Goal: Information Seeking & Learning: Learn about a topic

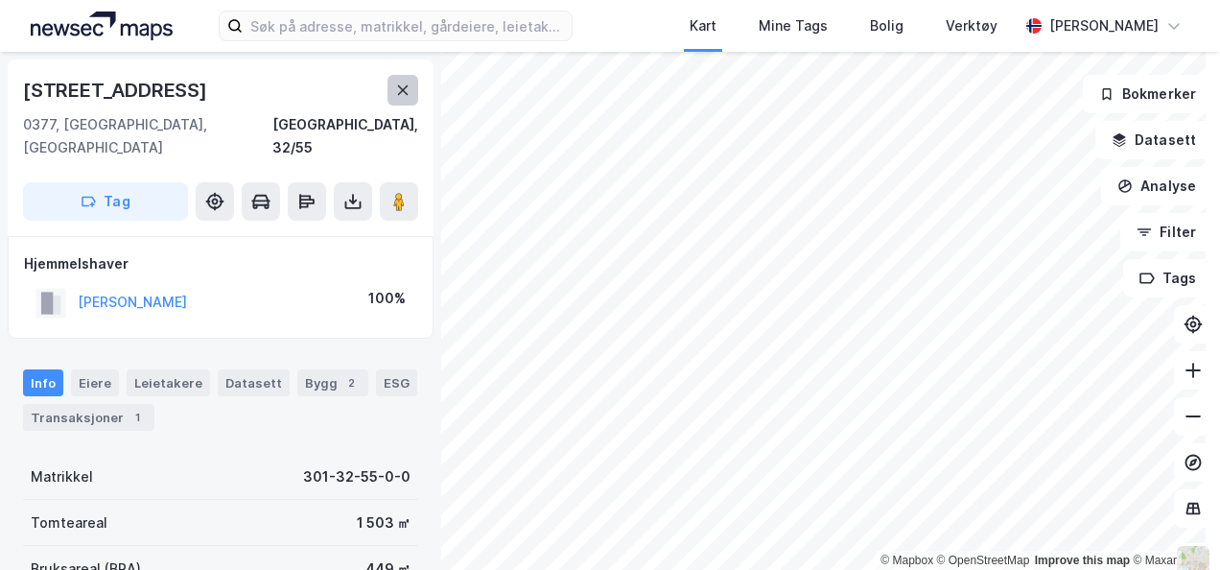
click at [400, 93] on icon at bounding box center [403, 90] width 11 height 10
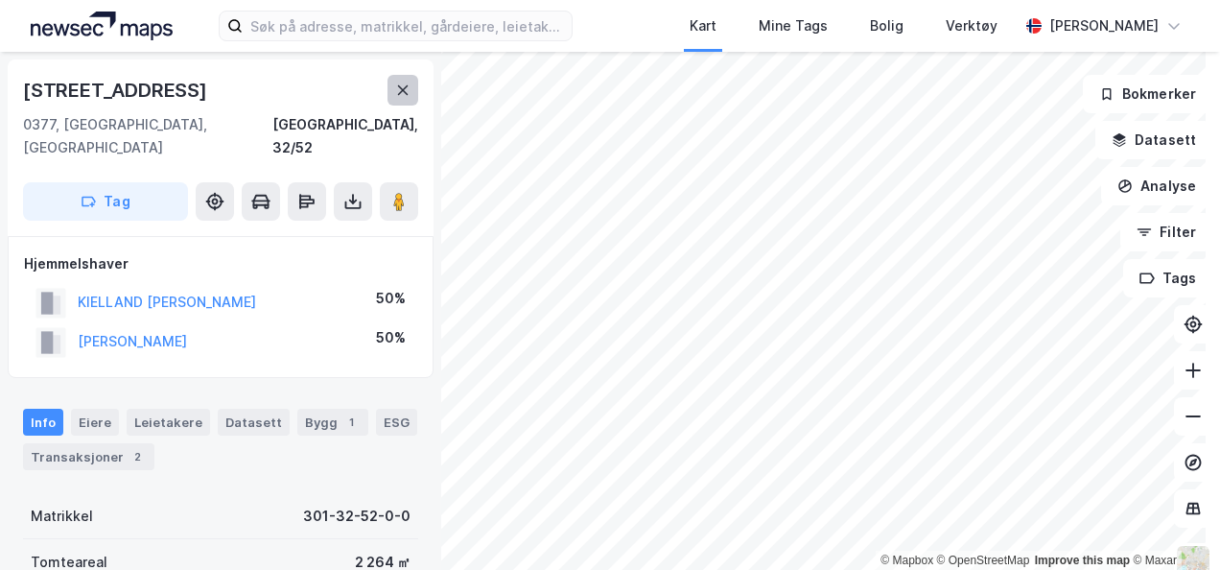
click at [407, 90] on icon at bounding box center [402, 89] width 15 height 15
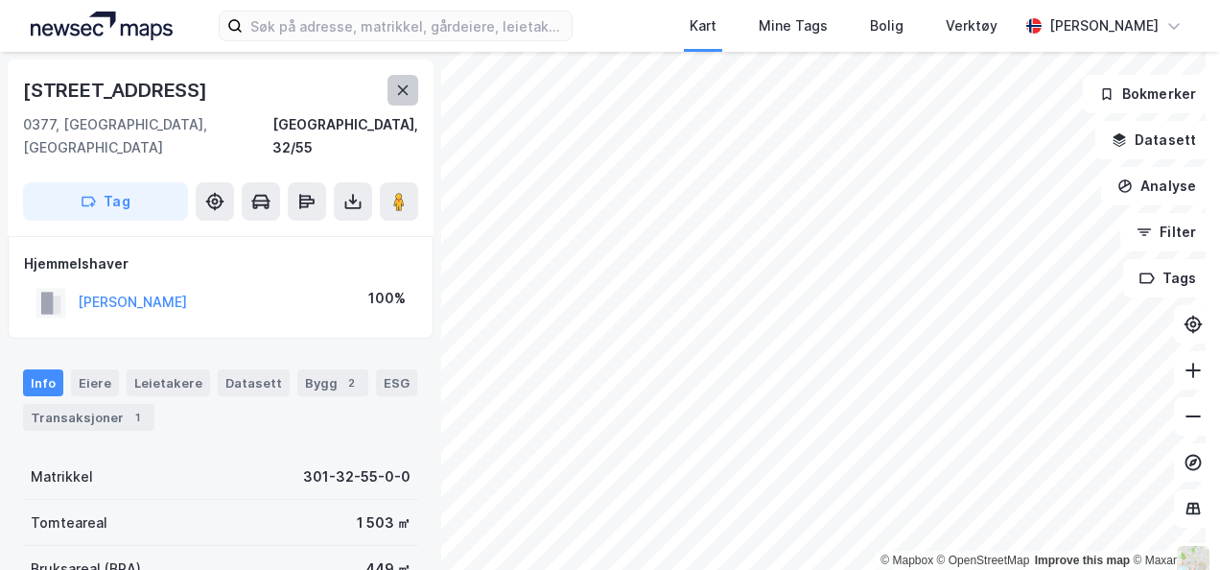
click at [410, 93] on button at bounding box center [402, 90] width 31 height 31
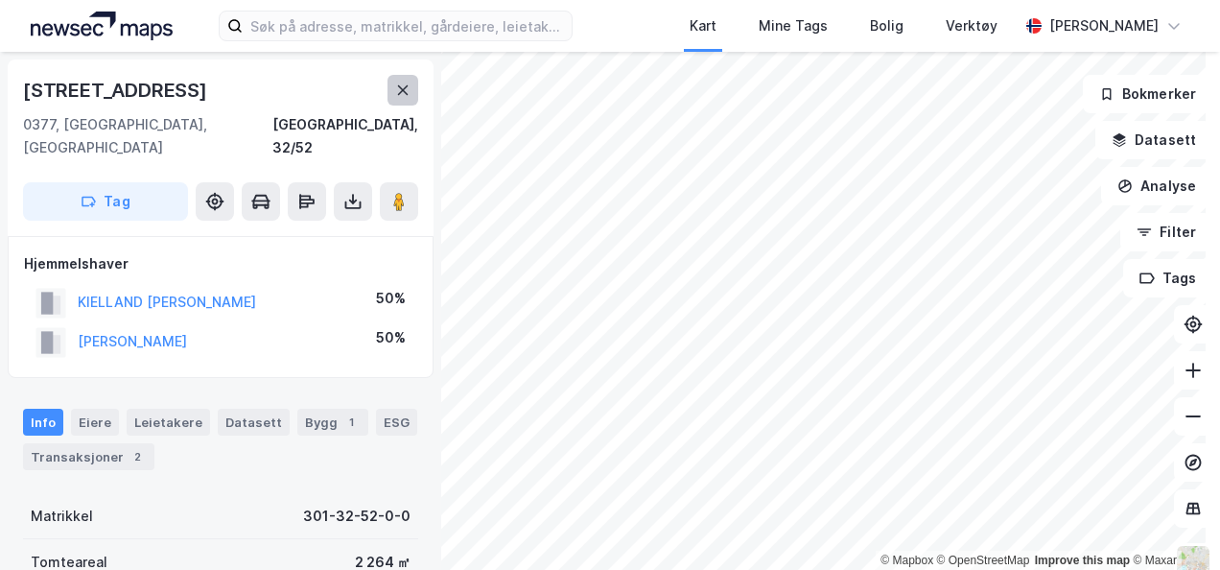
click at [405, 102] on button at bounding box center [402, 90] width 31 height 31
click at [405, 88] on icon at bounding box center [403, 90] width 11 height 10
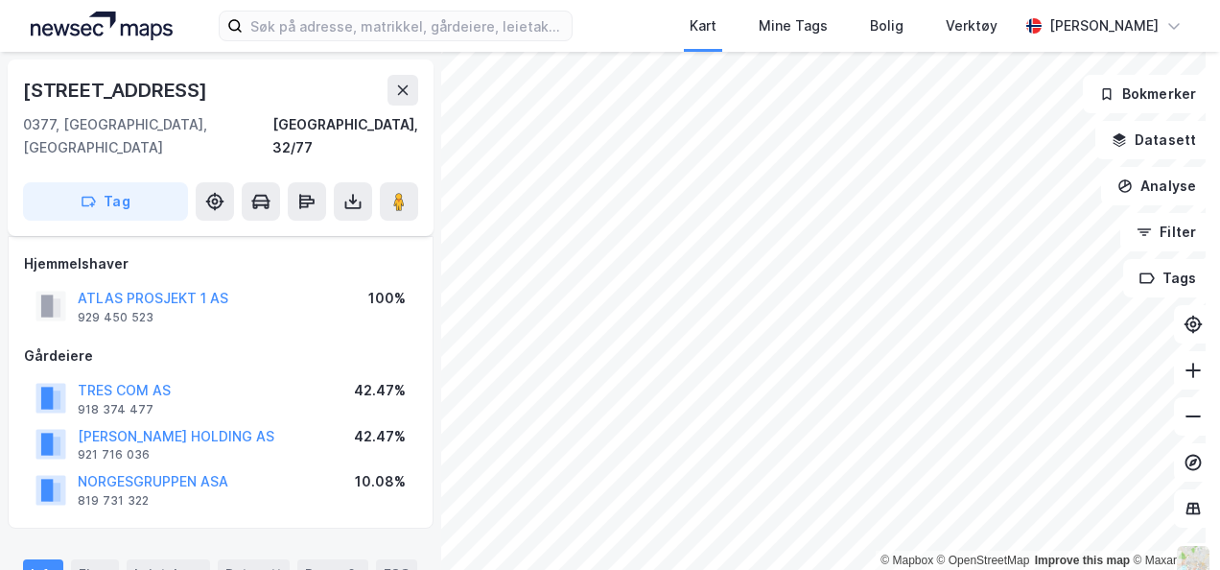
scroll to position [79, 0]
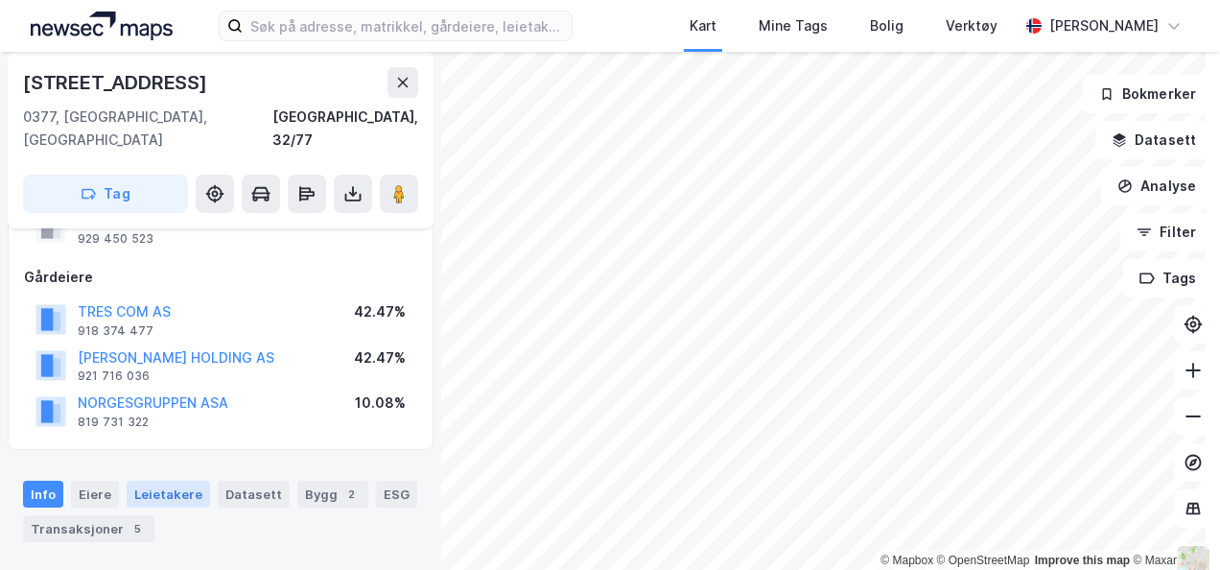
click at [175, 480] on div "Leietakere" at bounding box center [168, 493] width 83 height 27
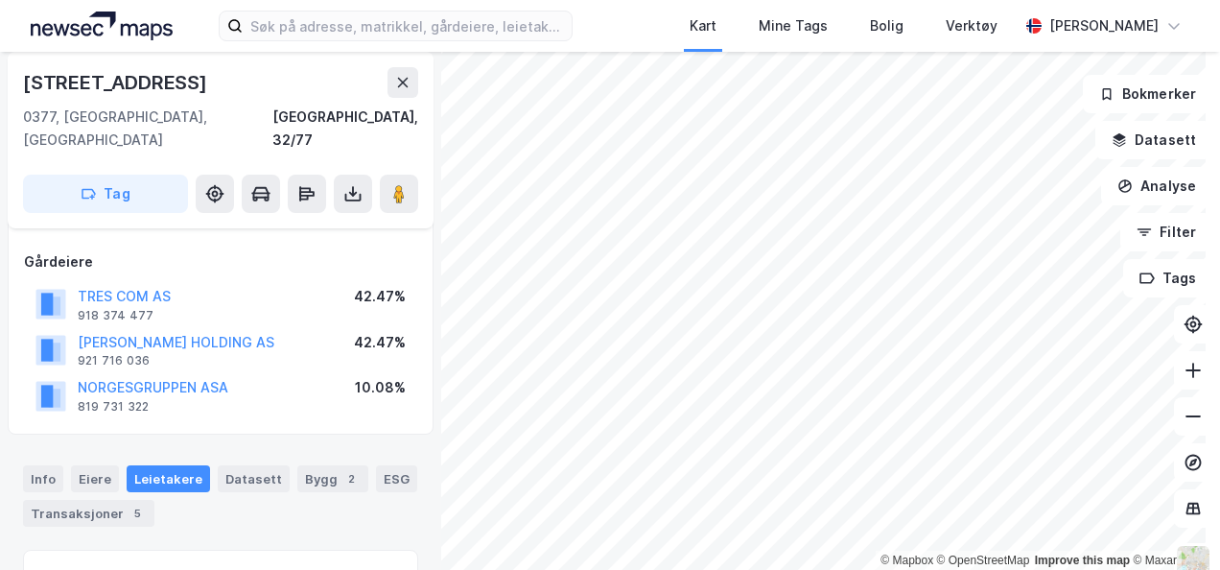
scroll to position [78, 0]
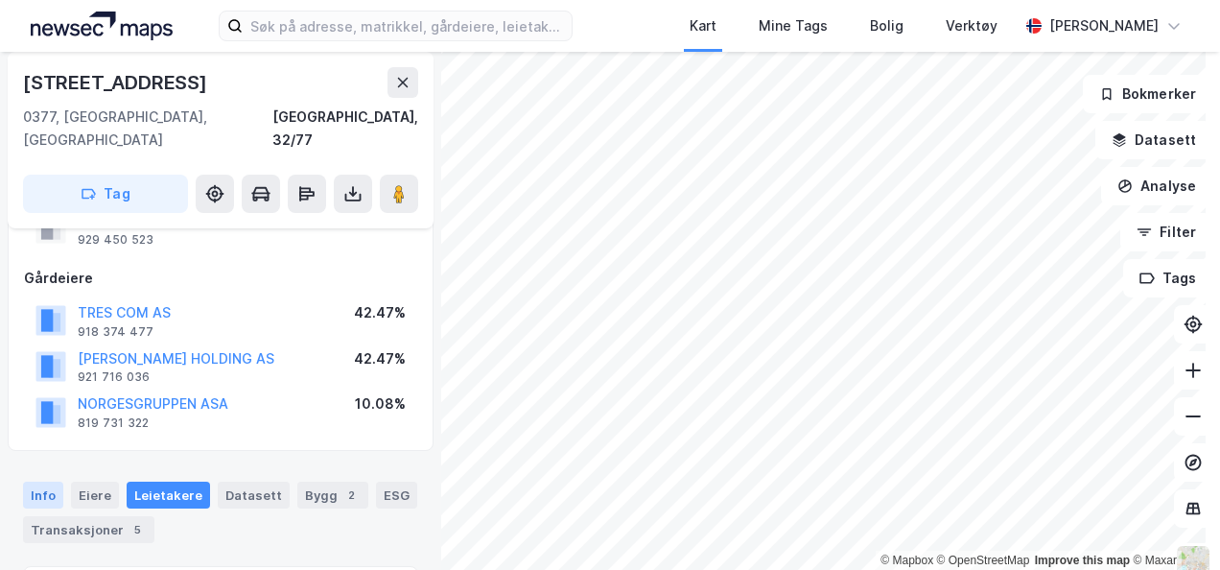
click at [32, 481] on div "Info" at bounding box center [43, 494] width 40 height 27
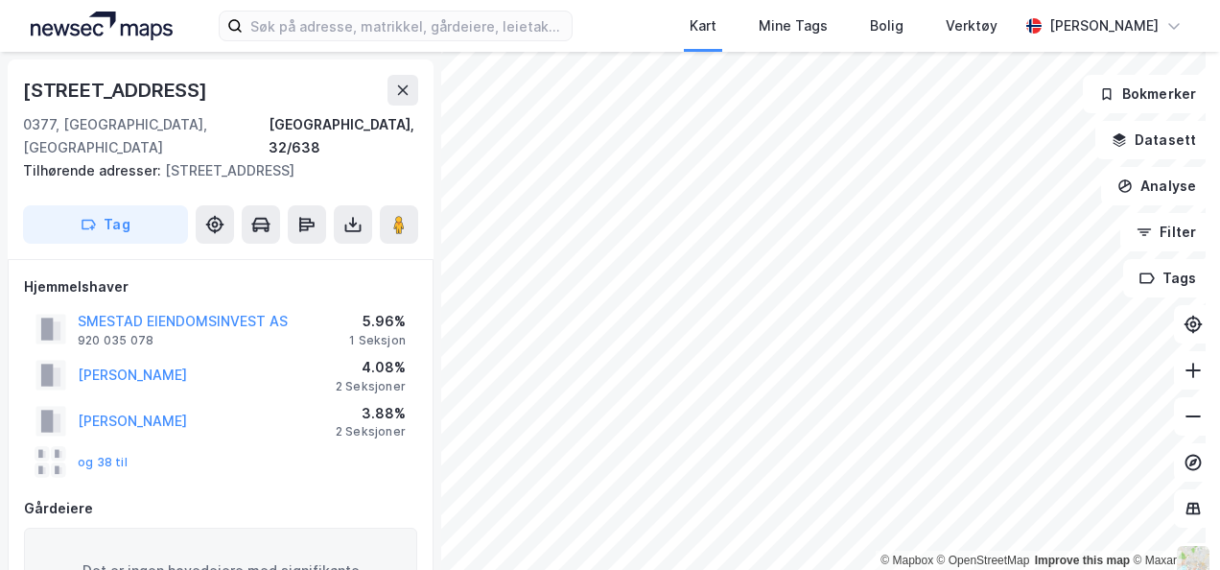
scroll to position [1, 0]
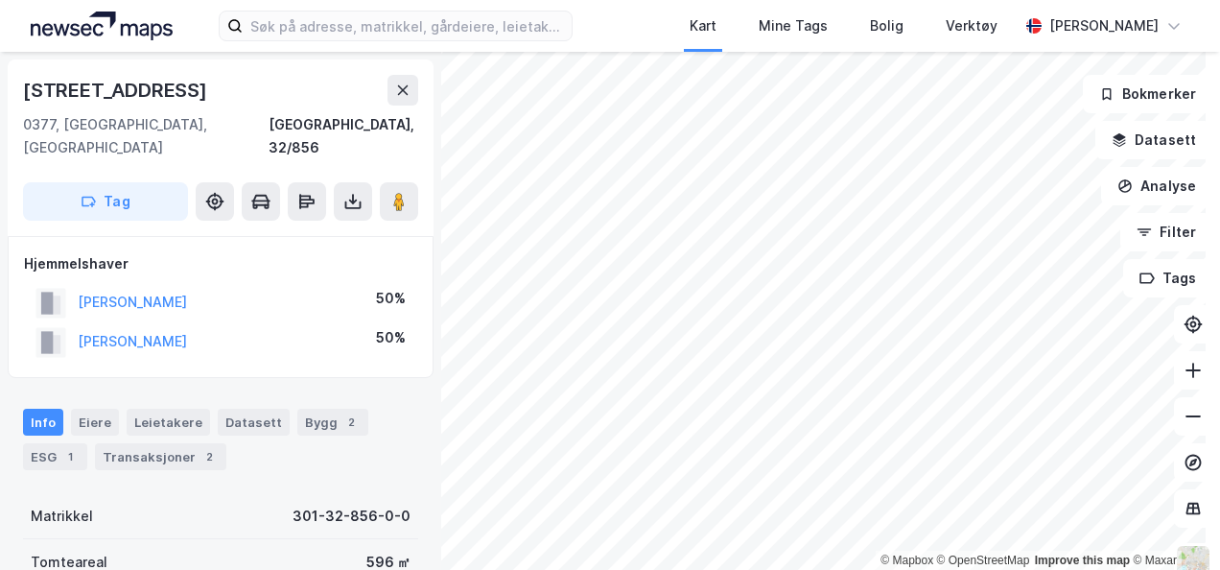
scroll to position [1, 0]
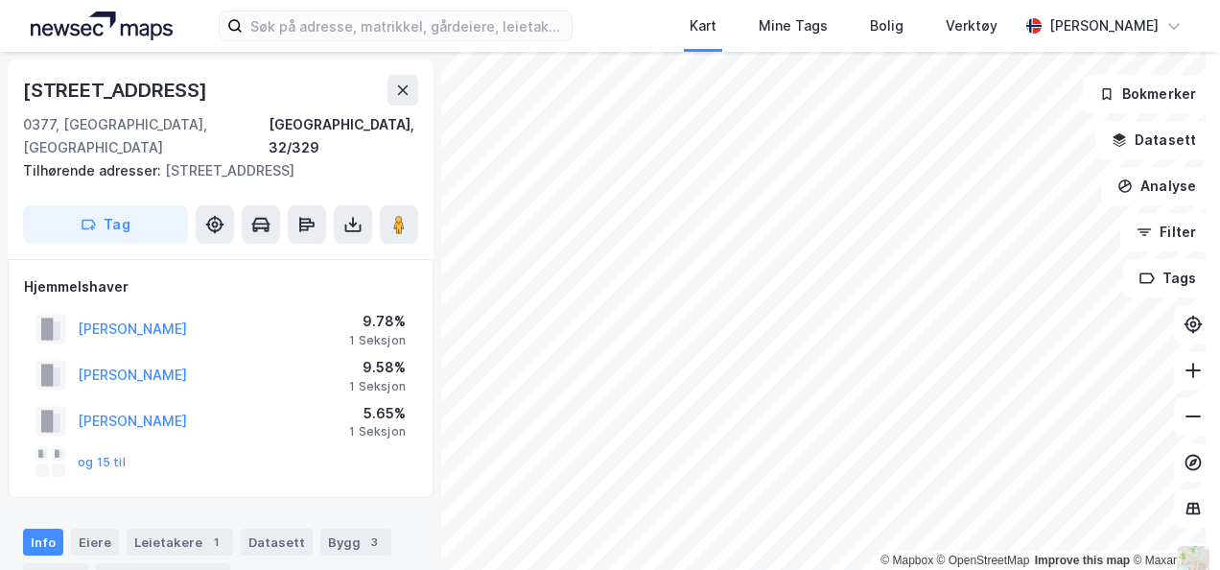
scroll to position [1, 0]
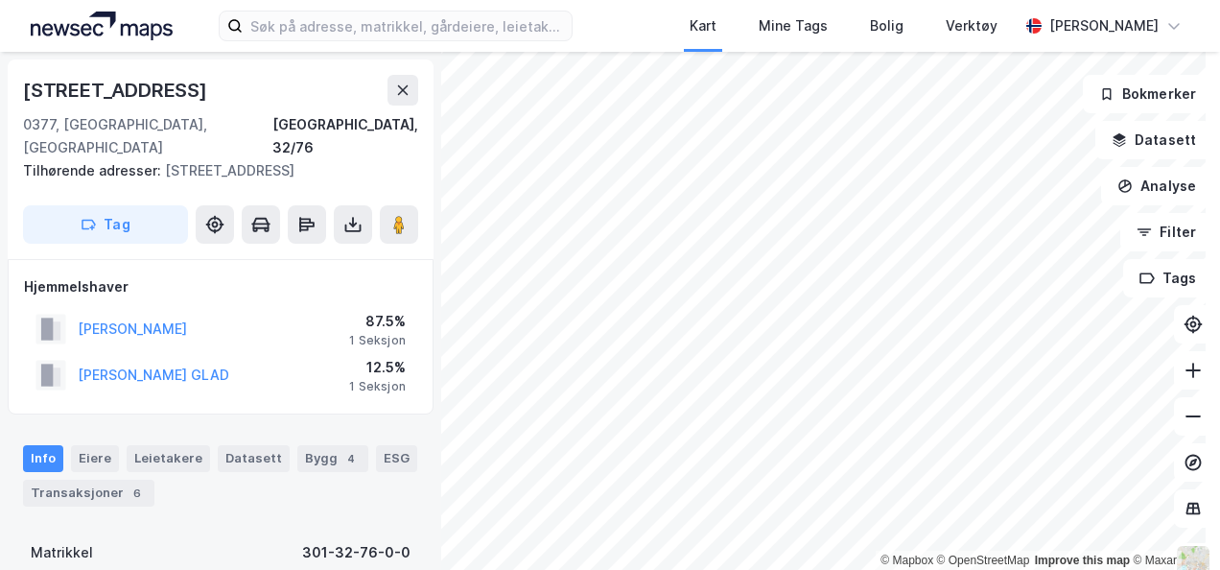
scroll to position [1, 0]
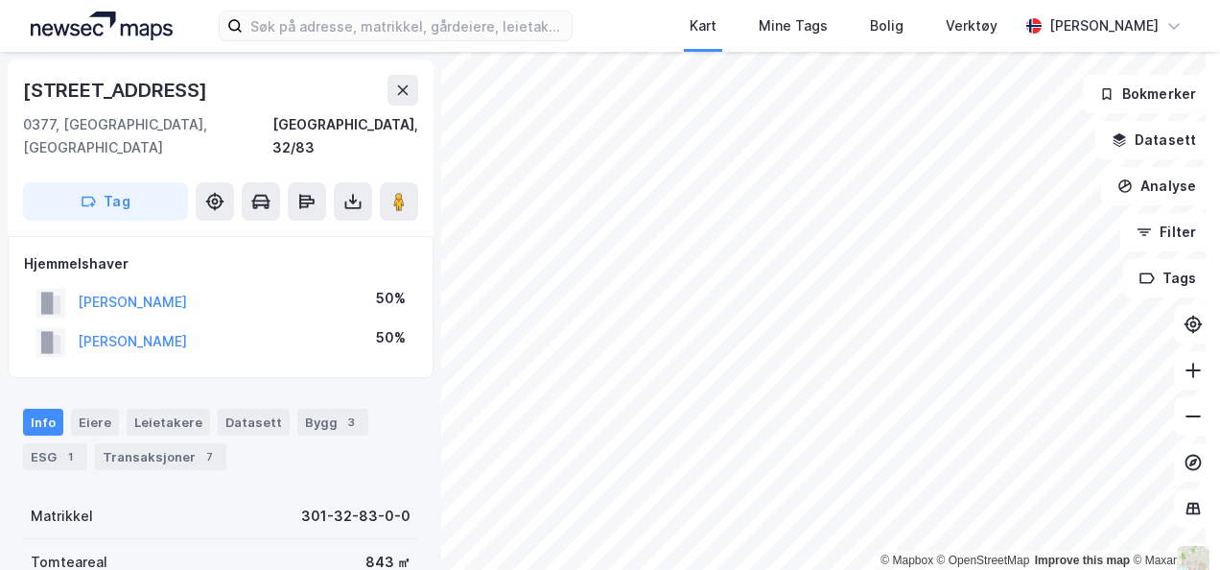
scroll to position [1, 0]
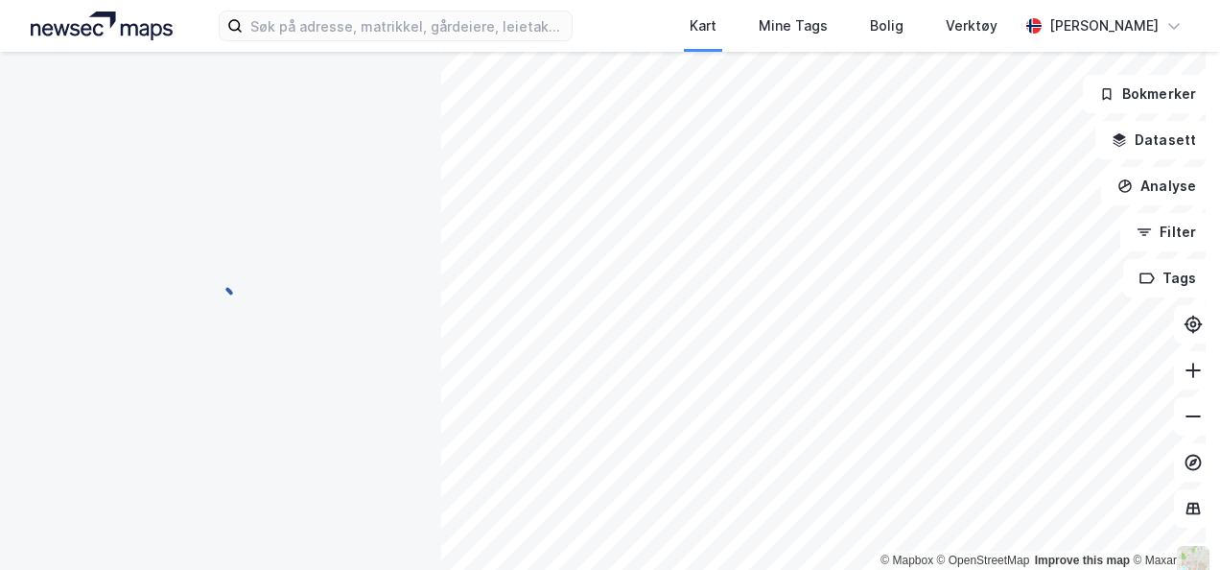
scroll to position [1, 0]
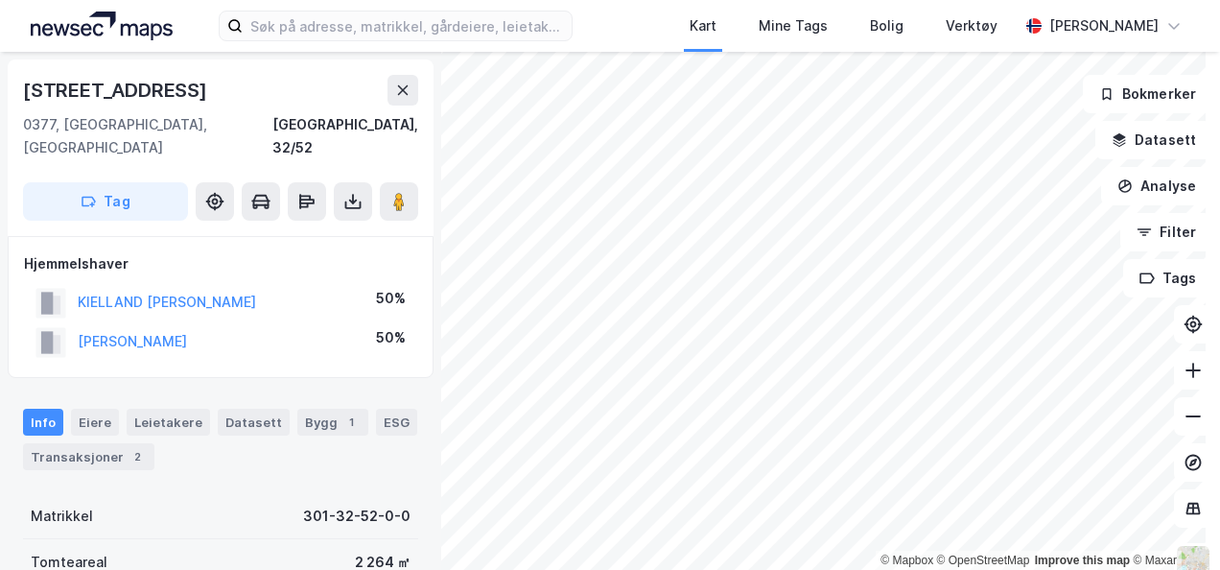
scroll to position [1, 0]
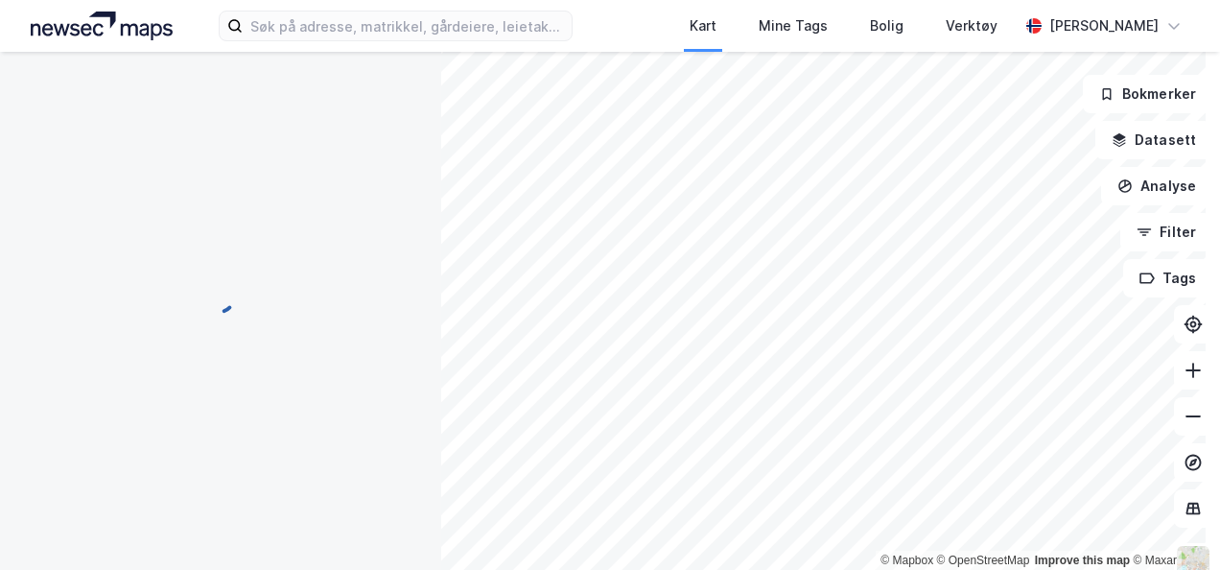
scroll to position [1, 0]
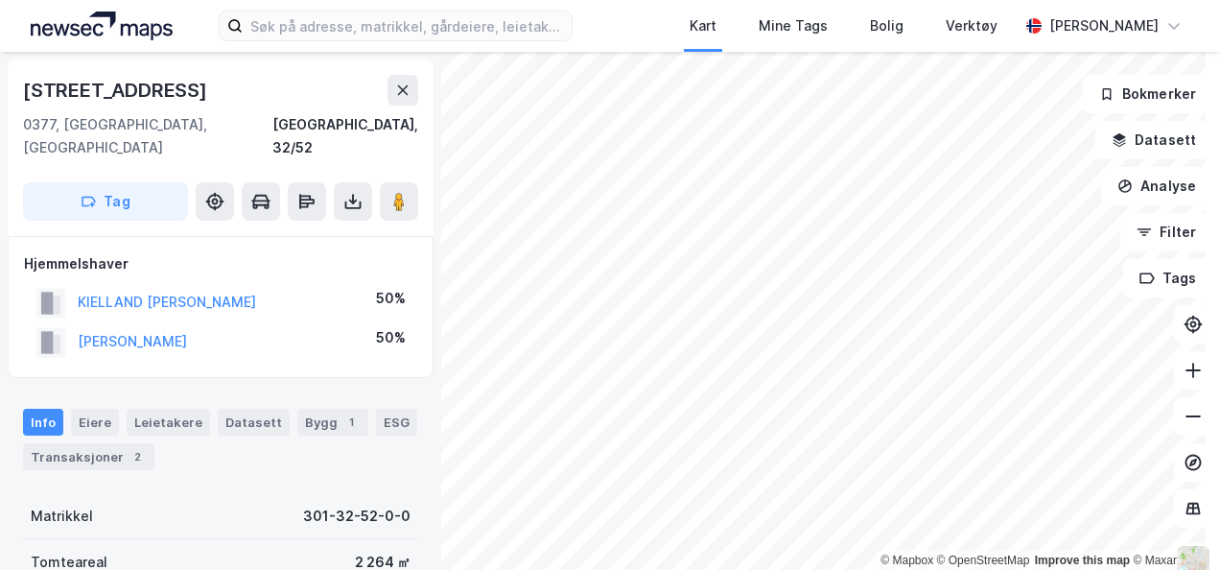
scroll to position [1, 0]
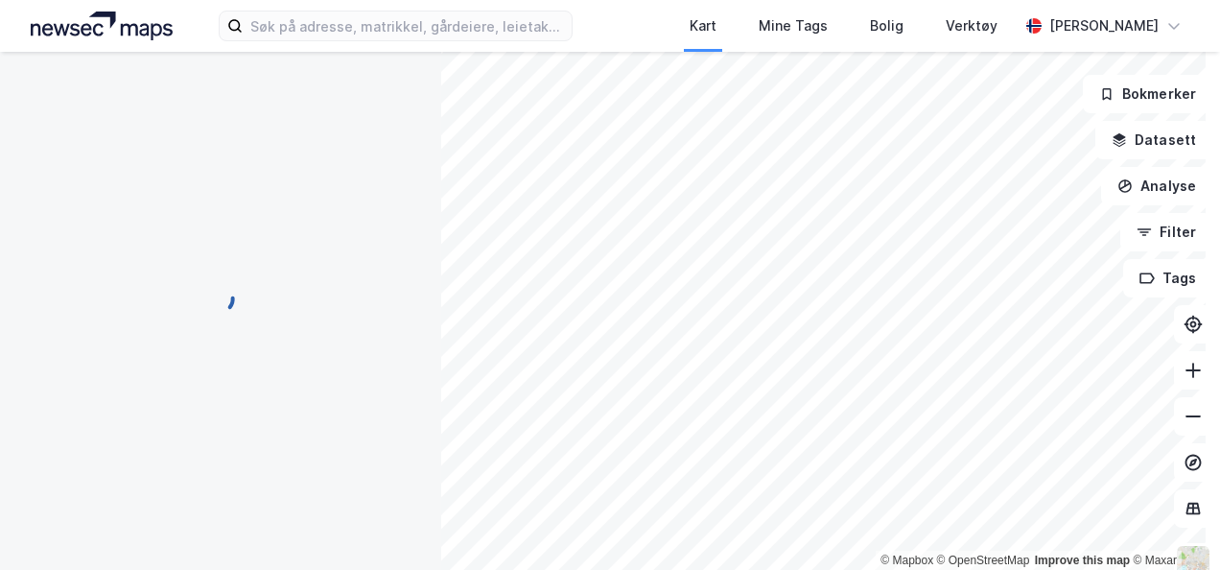
scroll to position [1, 0]
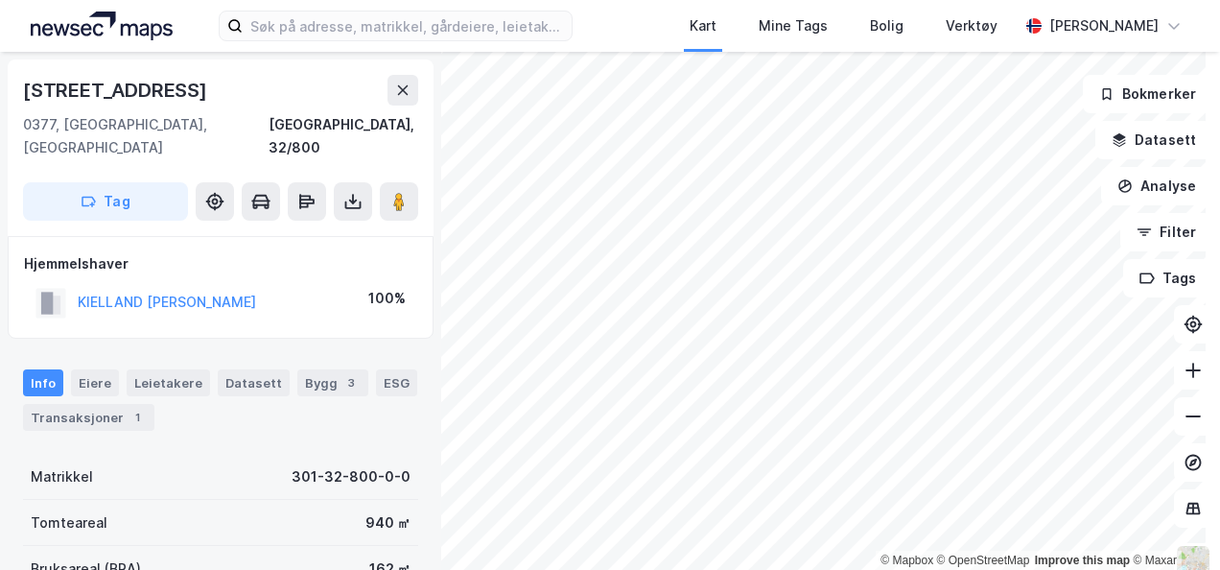
scroll to position [1, 0]
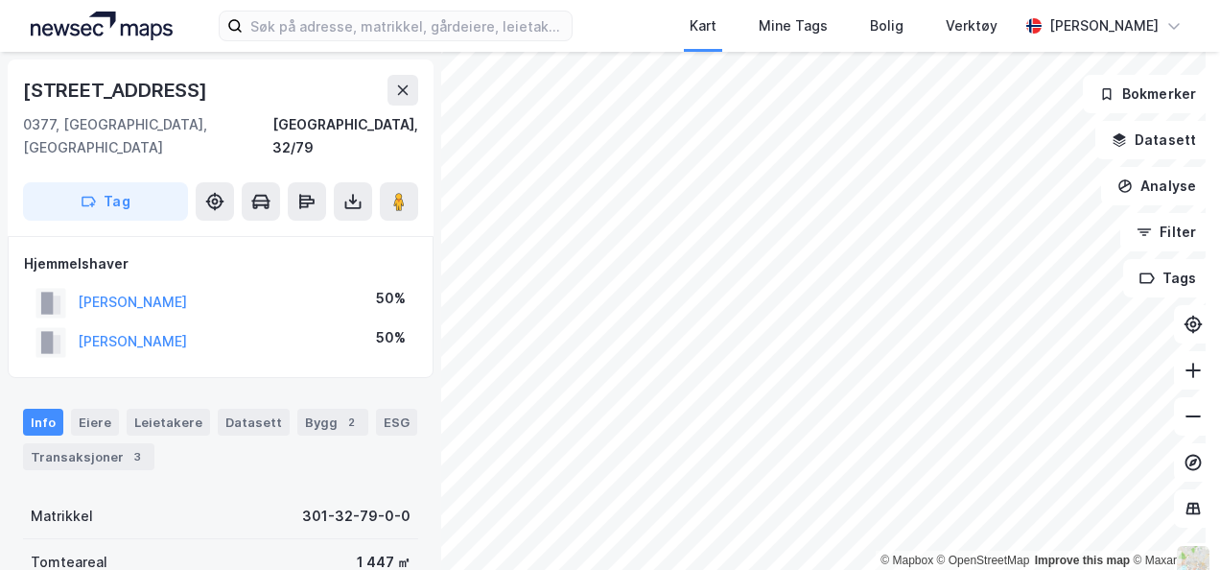
scroll to position [1, 0]
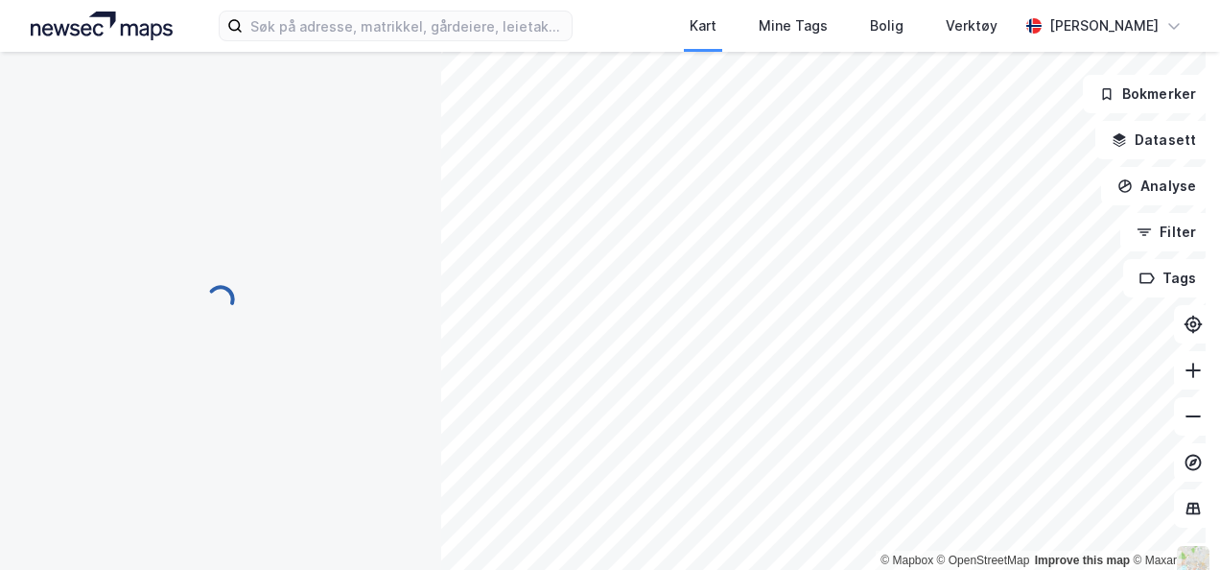
scroll to position [1, 0]
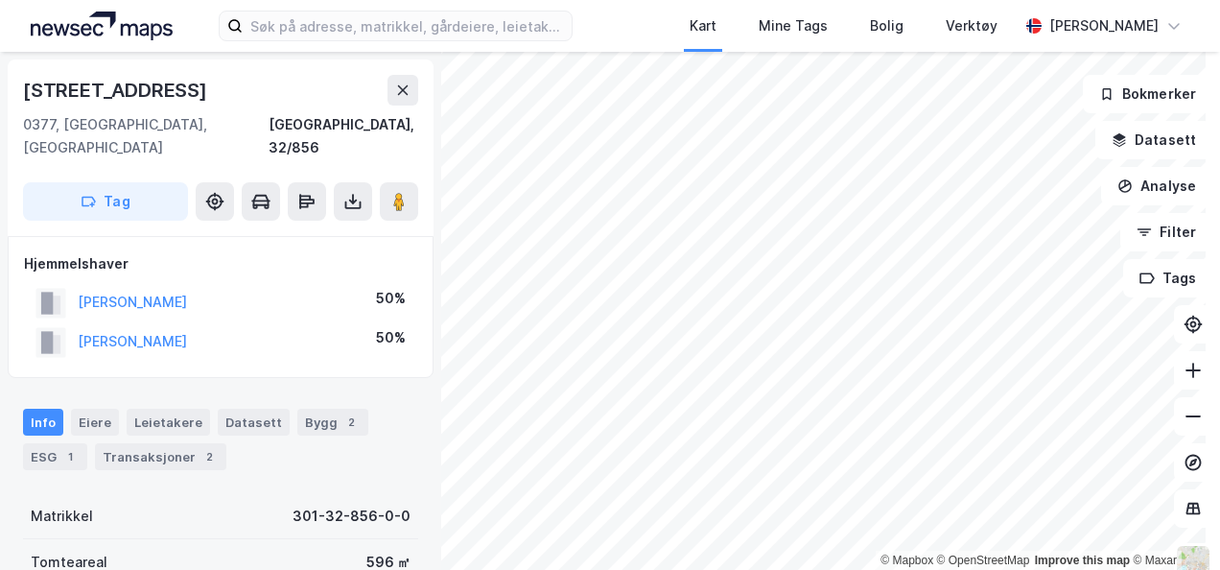
scroll to position [1, 0]
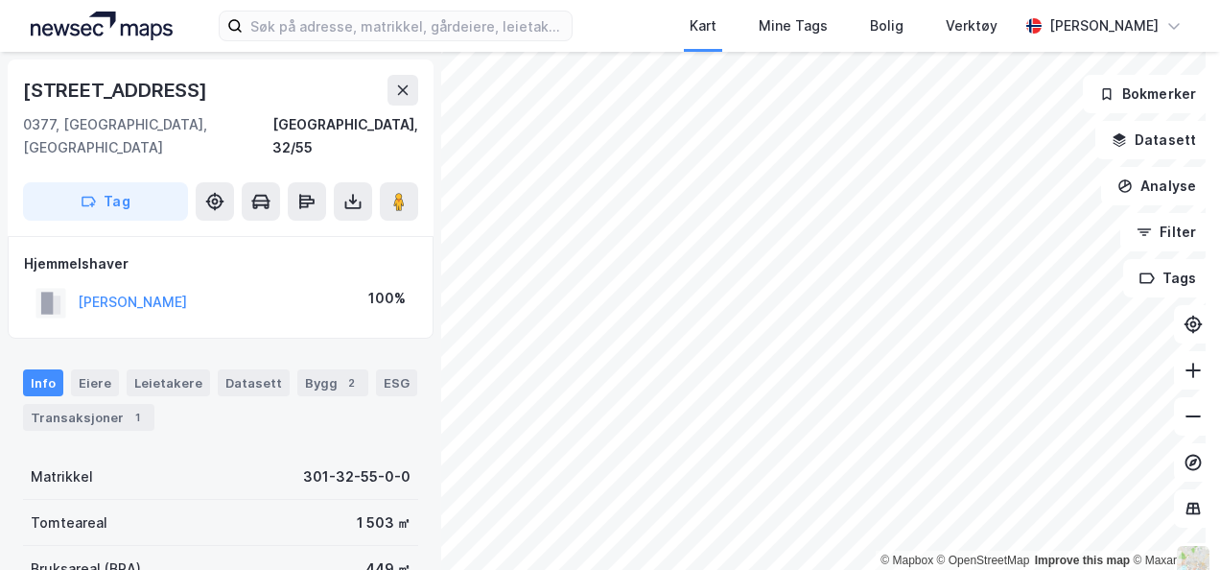
scroll to position [1, 0]
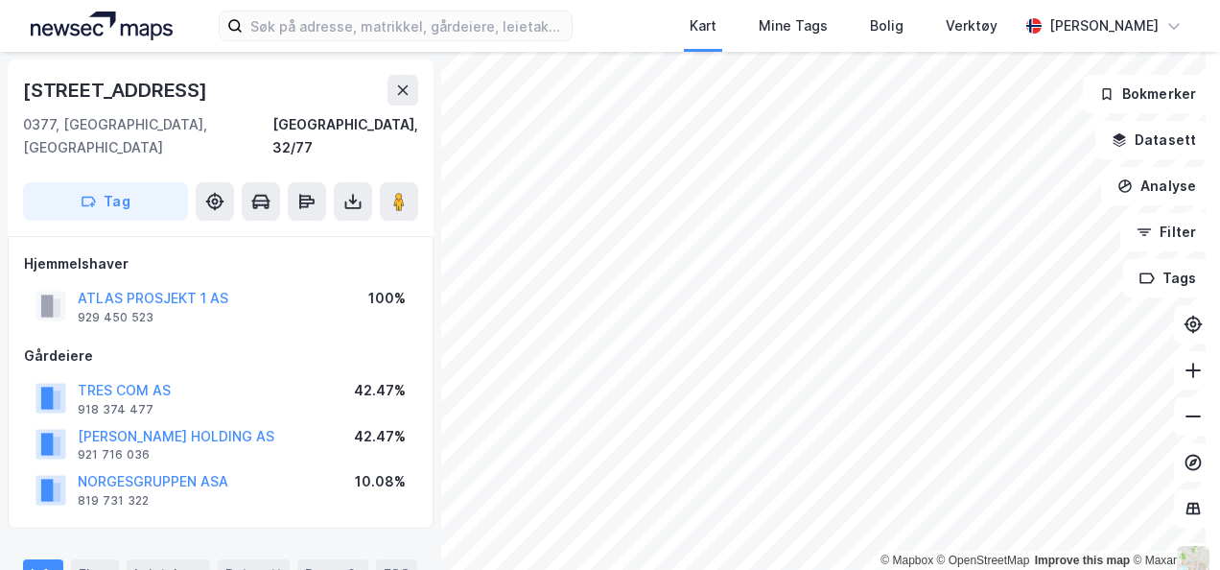
scroll to position [21, 0]
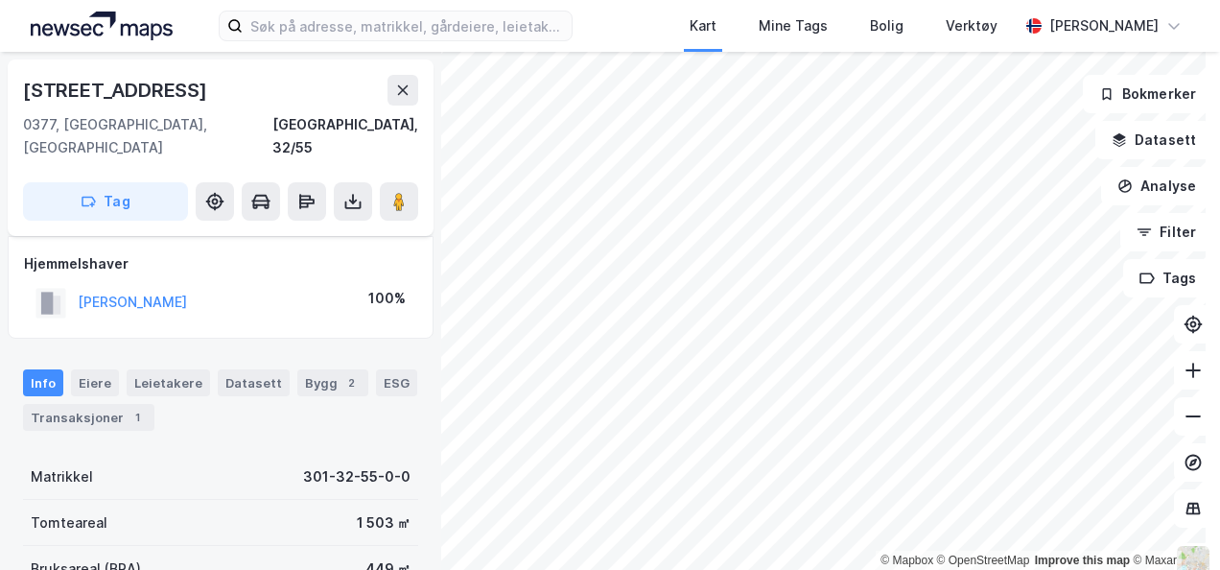
scroll to position [21, 0]
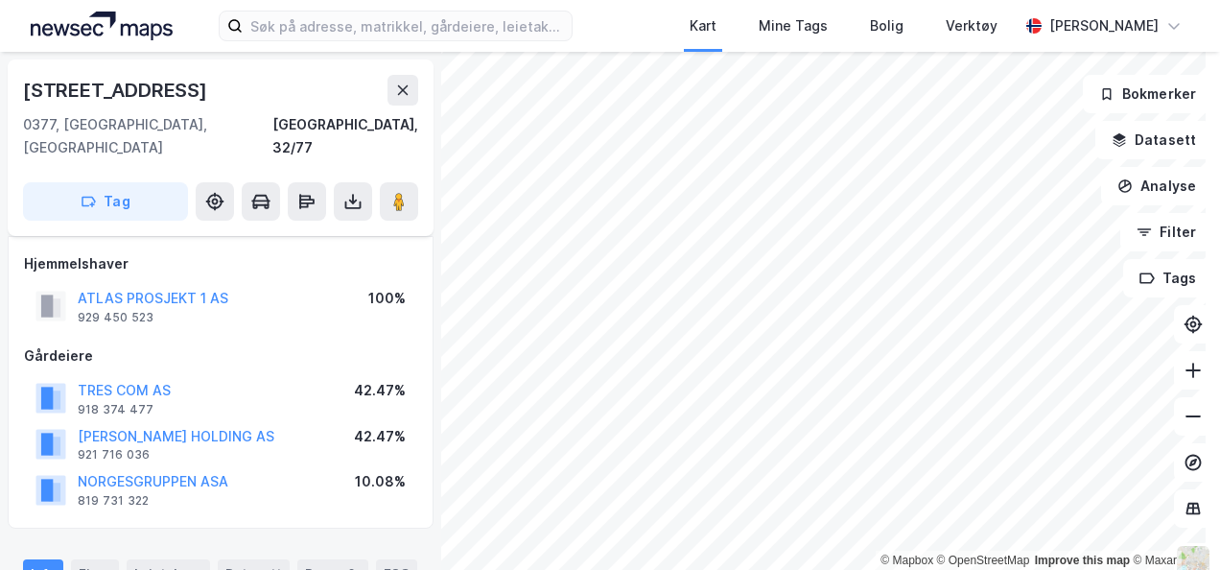
scroll to position [21, 0]
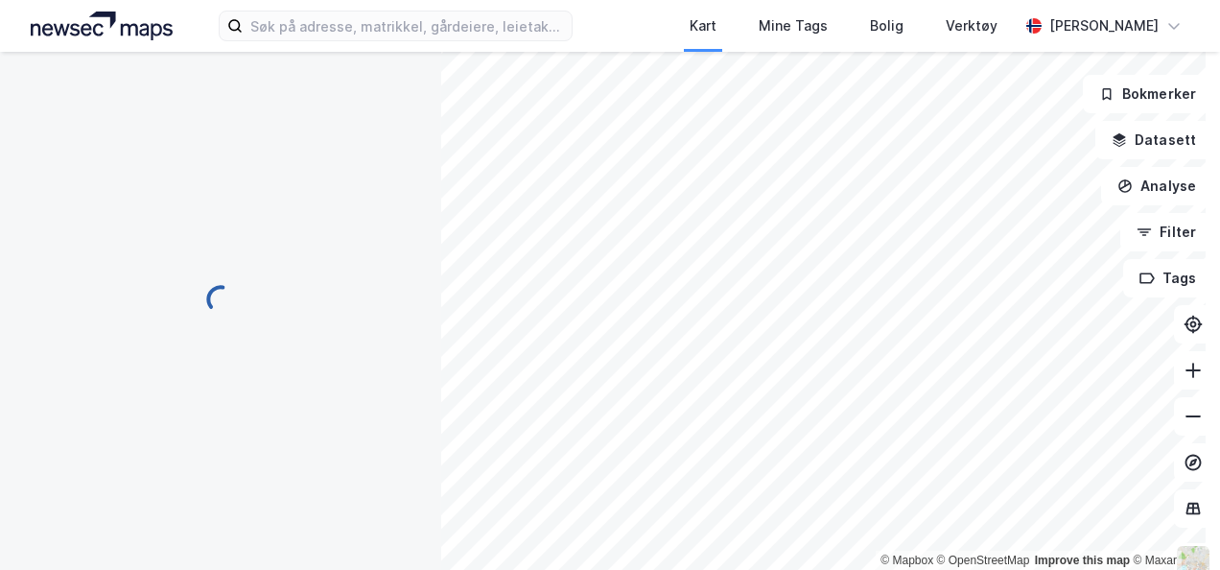
scroll to position [21, 0]
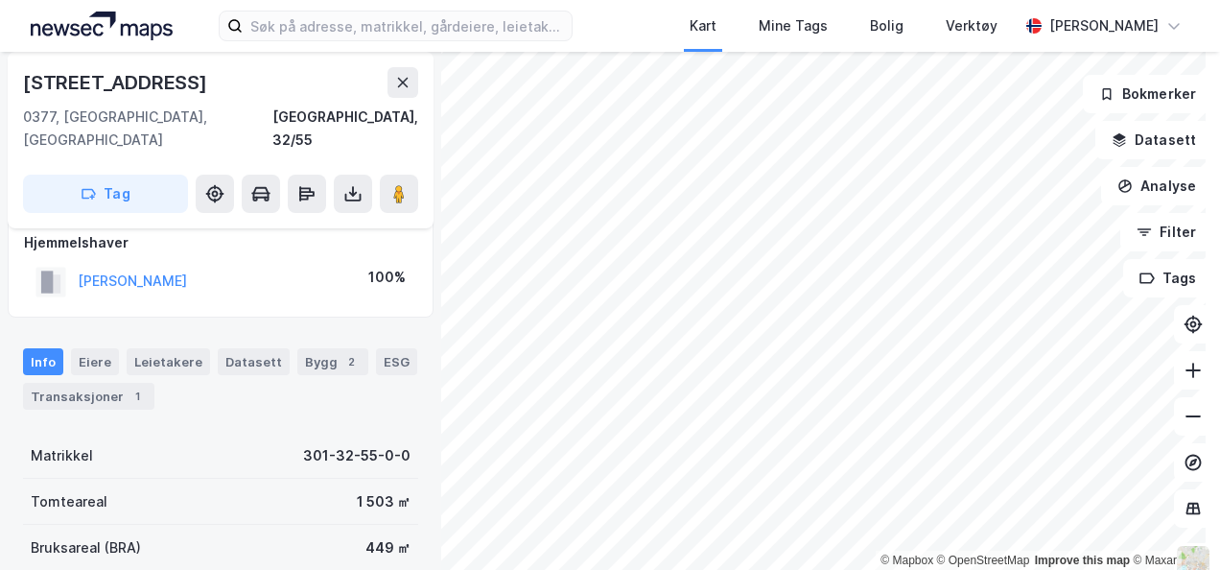
scroll to position [21, 0]
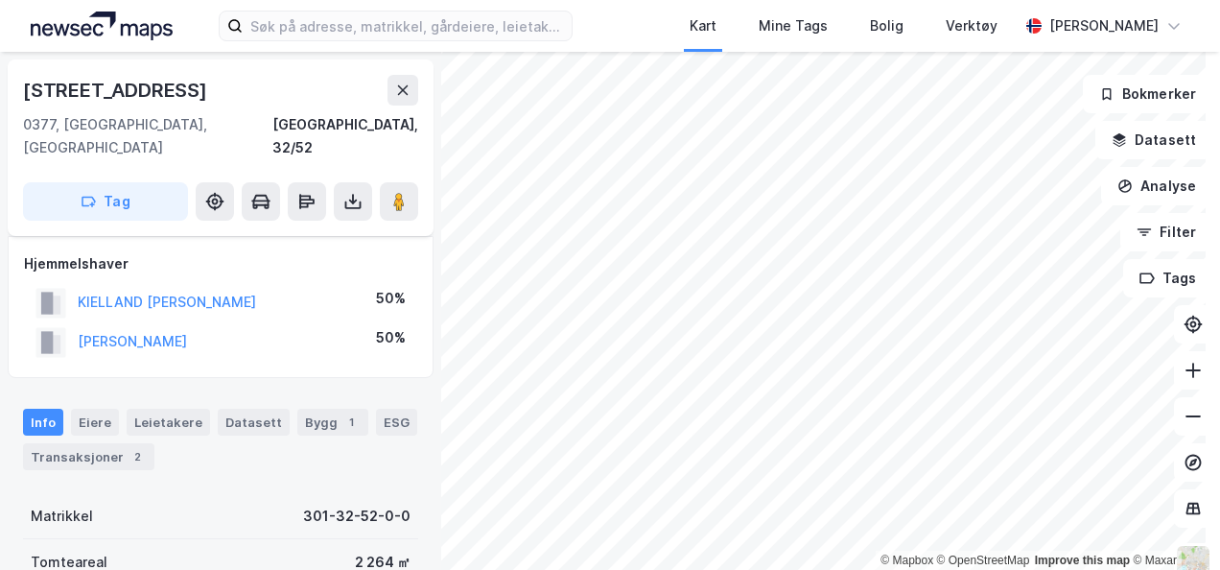
scroll to position [21, 0]
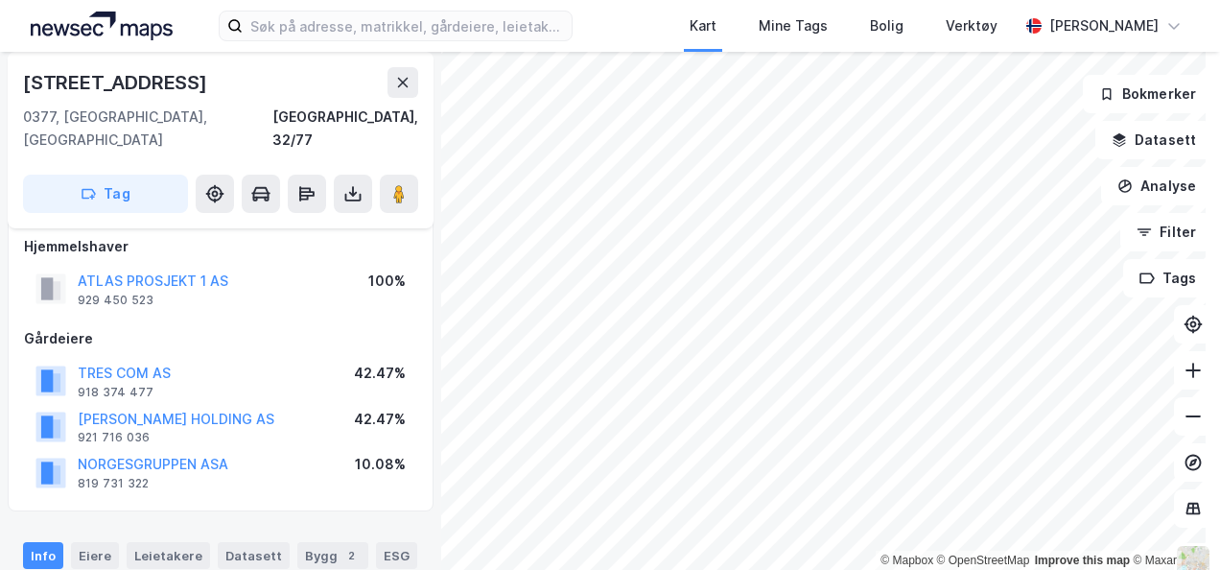
scroll to position [15, 0]
click at [0, 0] on button "[PERSON_NAME] HOLDING AS" at bounding box center [0, 0] width 0 height 0
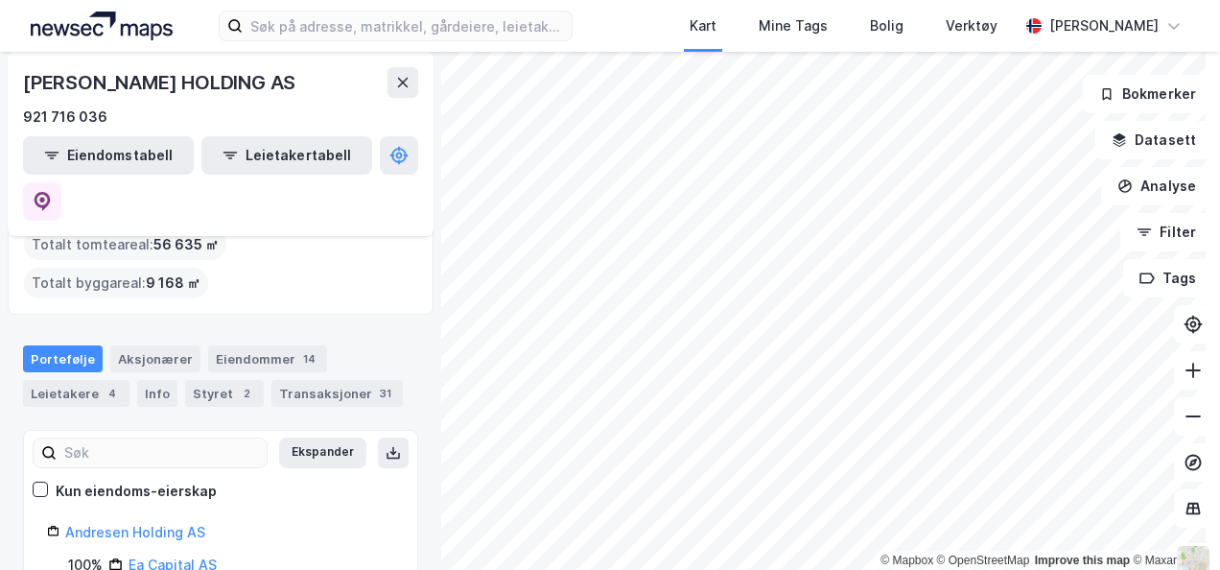
scroll to position [104, 0]
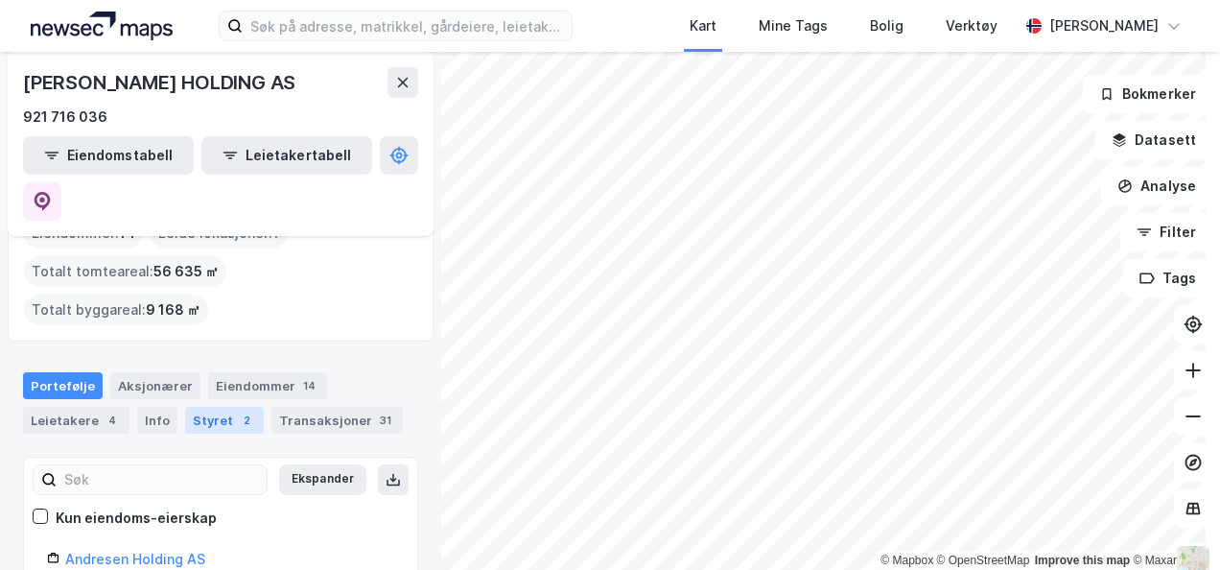
click at [198, 407] on div "Styret 2" at bounding box center [224, 420] width 79 height 27
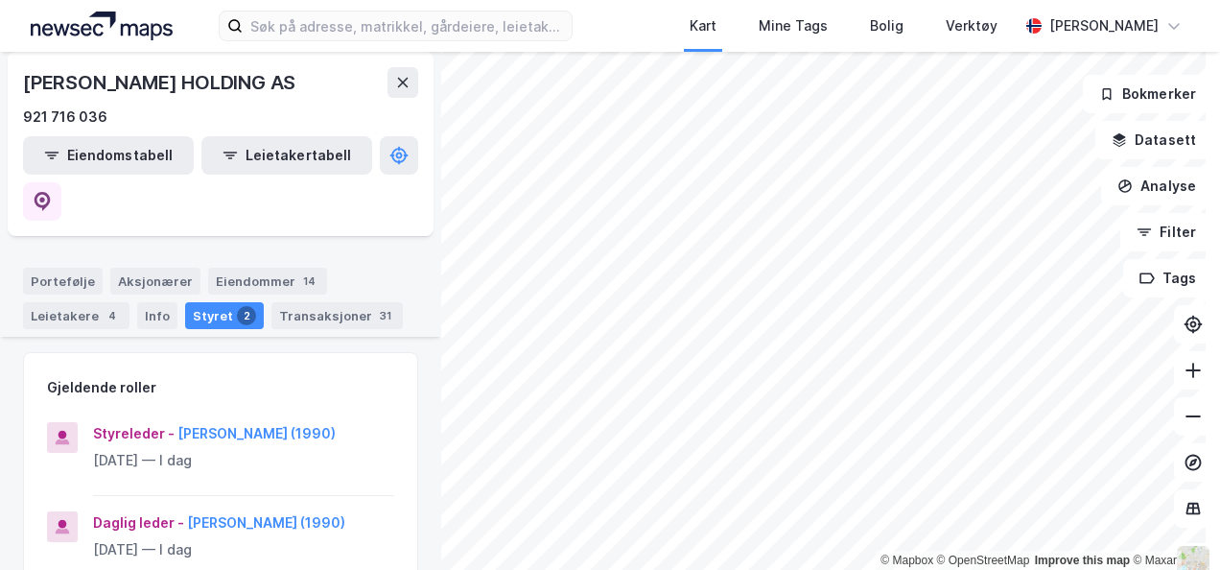
scroll to position [209, 0]
click at [400, 81] on icon at bounding box center [403, 83] width 11 height 10
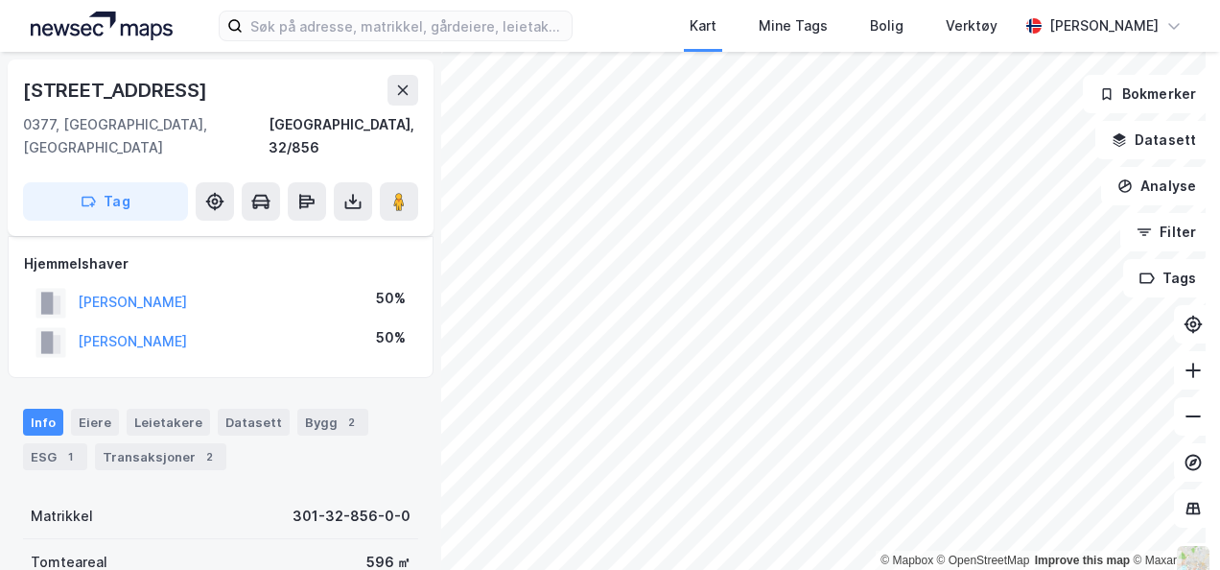
scroll to position [15, 0]
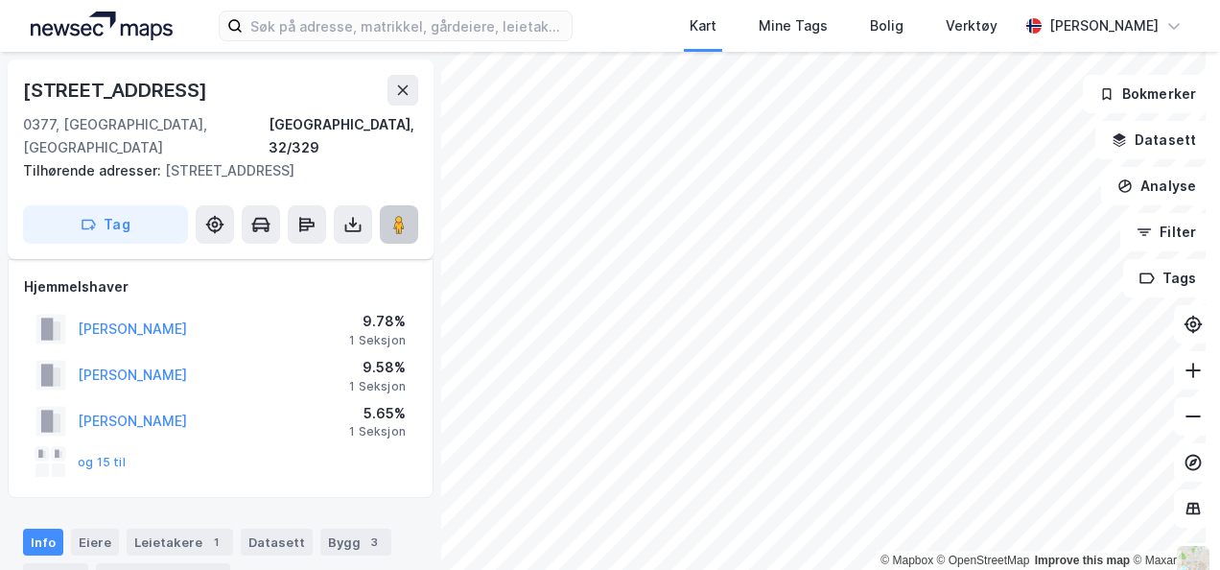
scroll to position [15, 0]
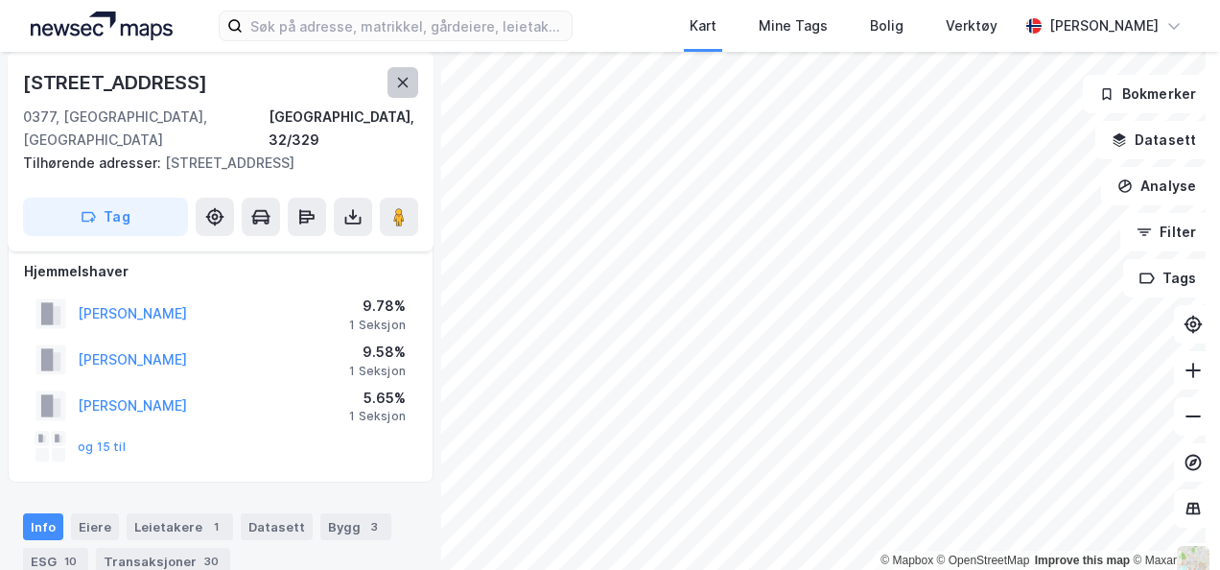
click at [396, 79] on icon at bounding box center [402, 82] width 15 height 15
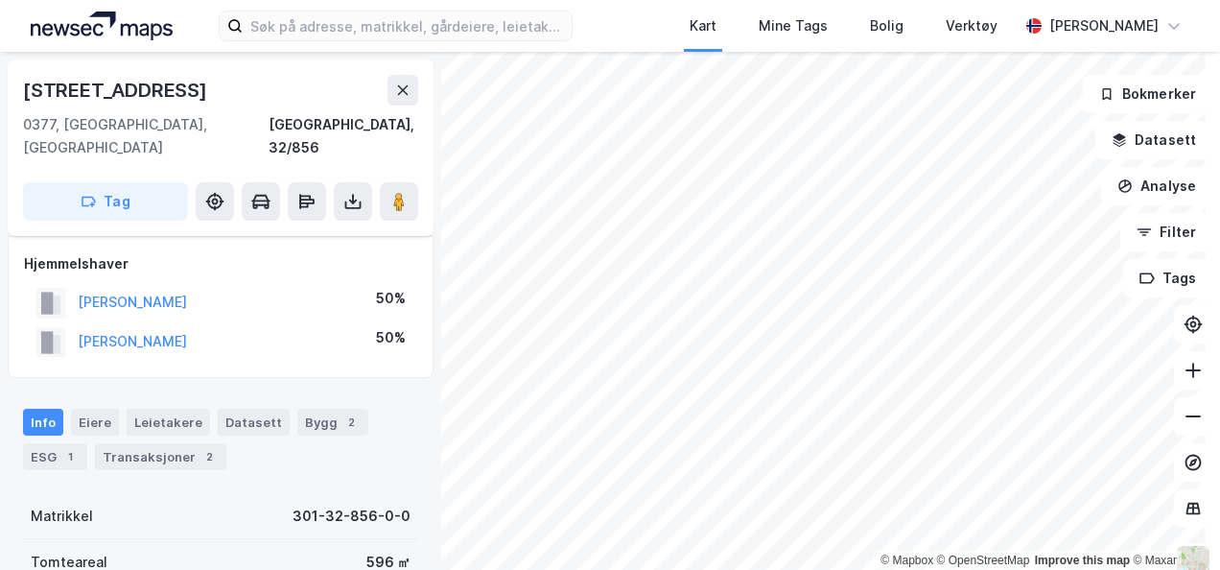
scroll to position [15, 0]
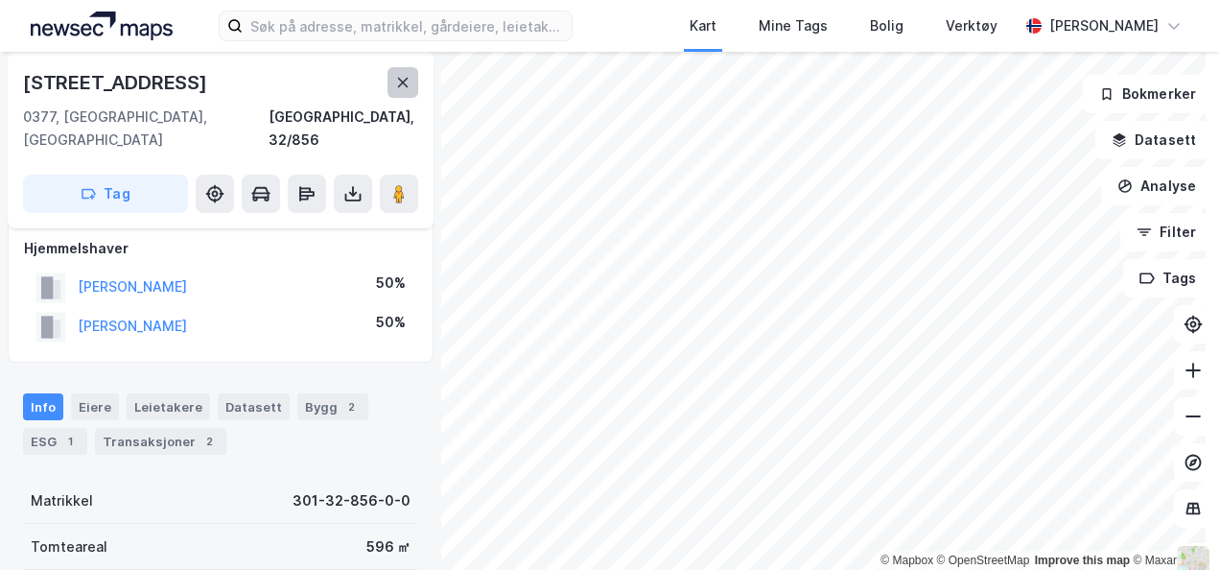
click at [409, 92] on button at bounding box center [402, 82] width 31 height 31
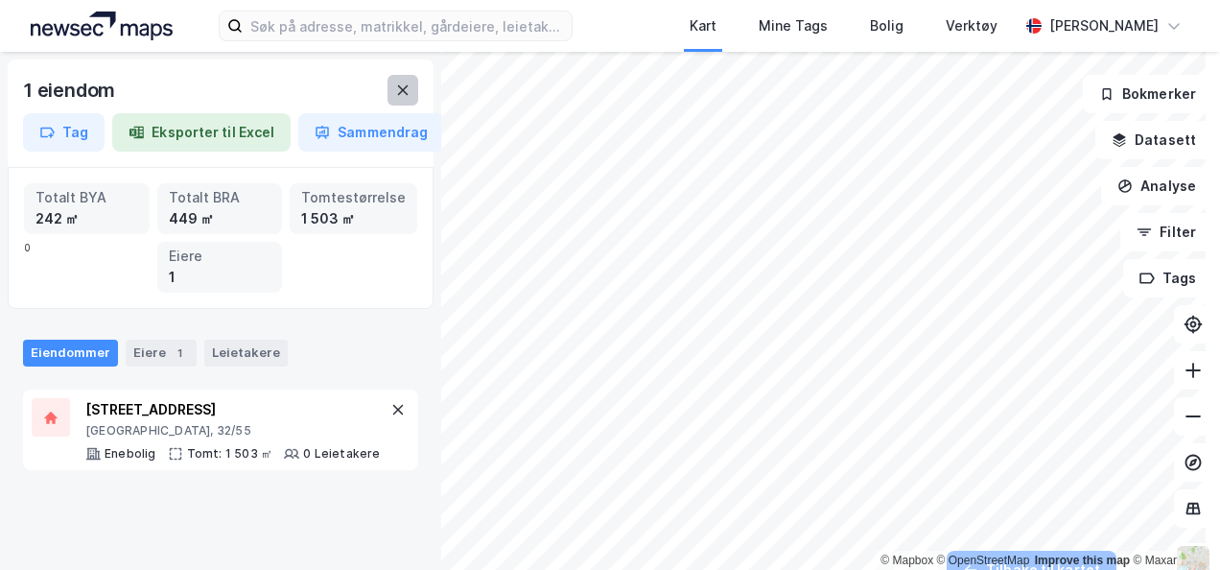
click at [411, 87] on button at bounding box center [402, 90] width 31 height 31
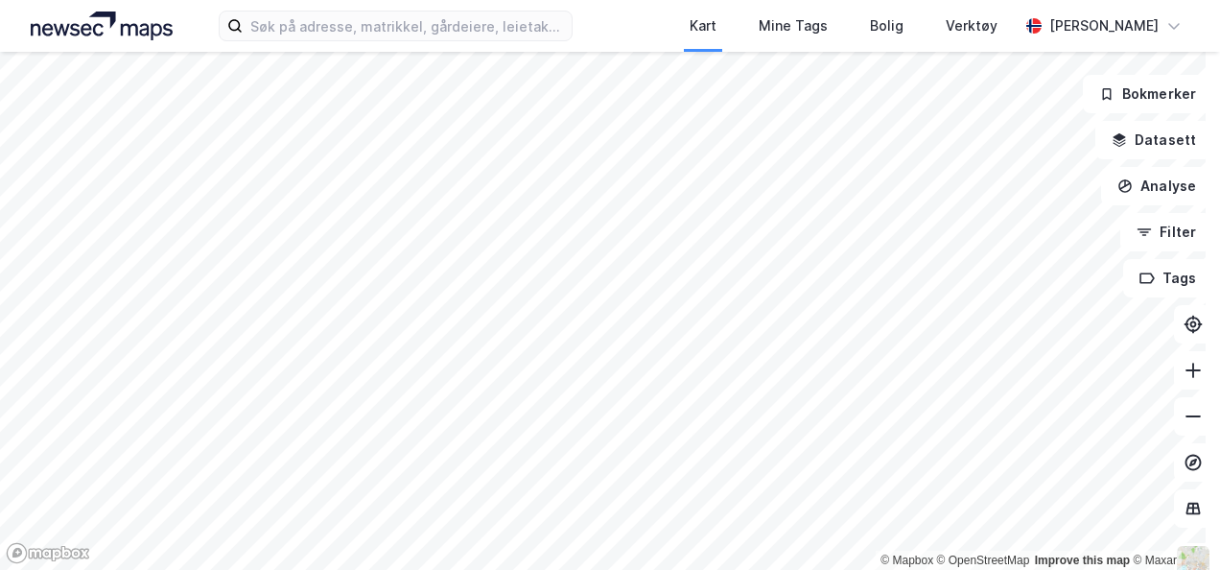
click at [546, 10] on div "Kart Mine Tags Bolig Verktøy [PERSON_NAME] © Mapbox © OpenStreetMap Improve thi…" at bounding box center [610, 285] width 1220 height 570
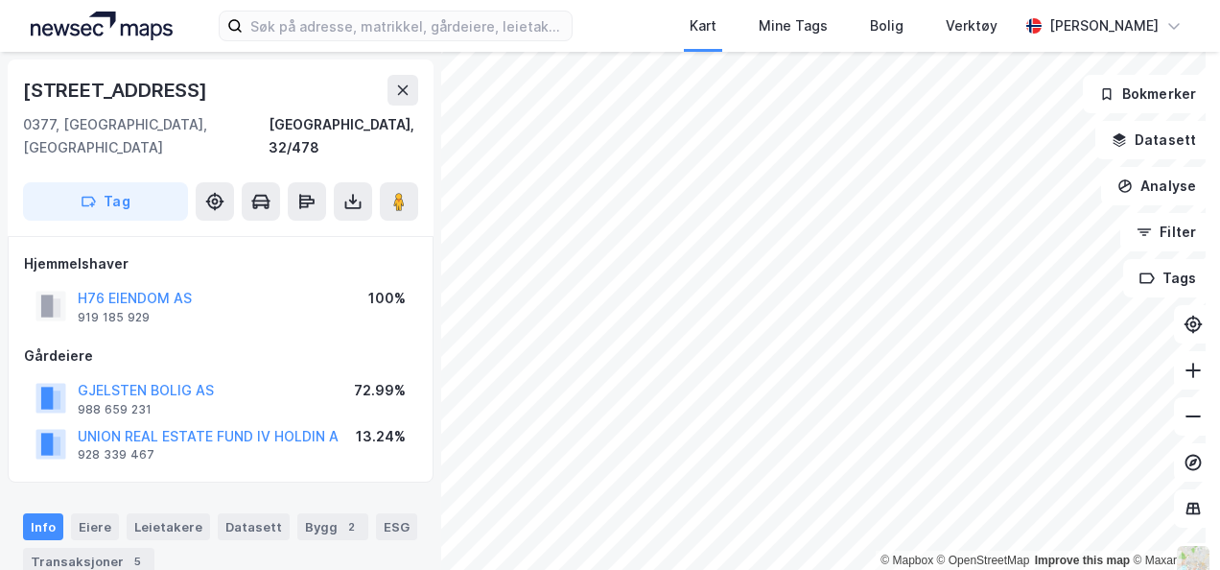
scroll to position [2, 0]
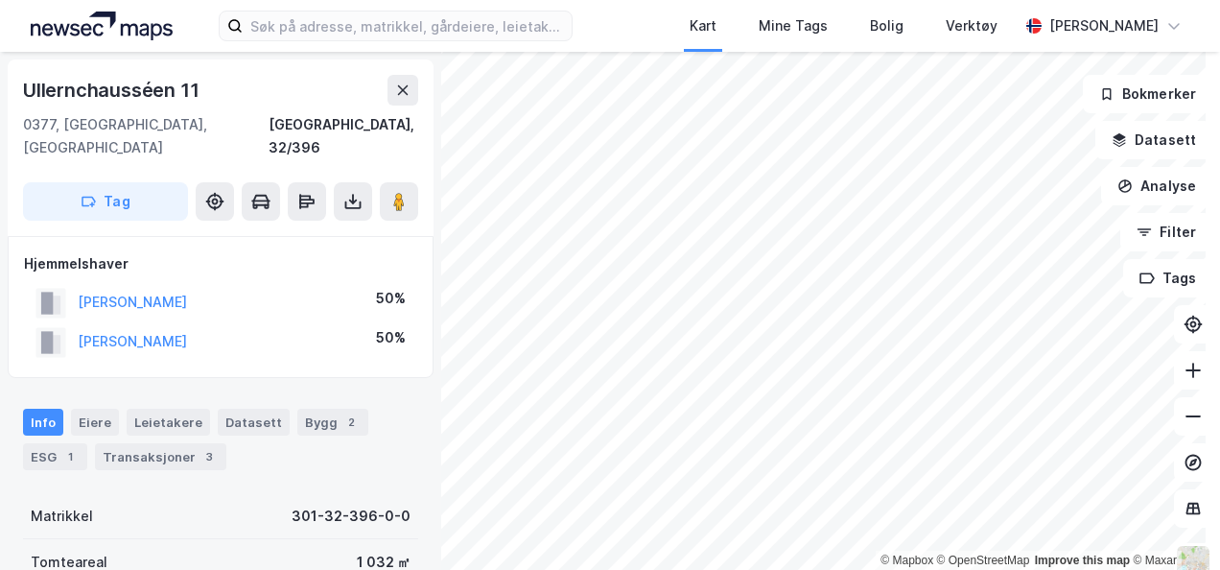
scroll to position [2, 0]
click at [399, 95] on icon at bounding box center [402, 88] width 15 height 15
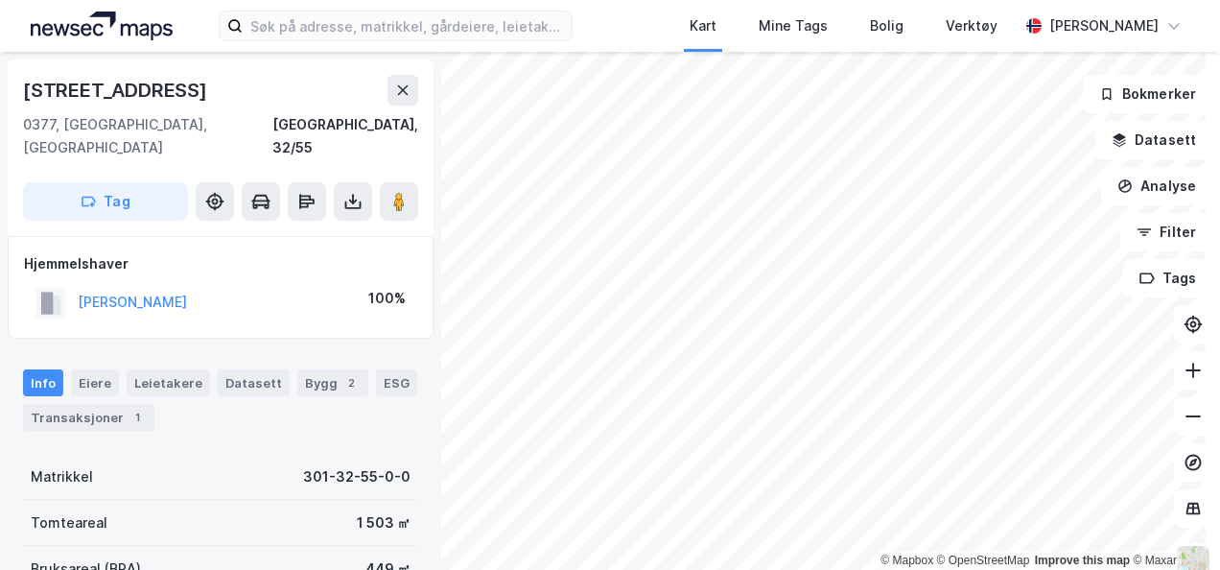
scroll to position [2, 0]
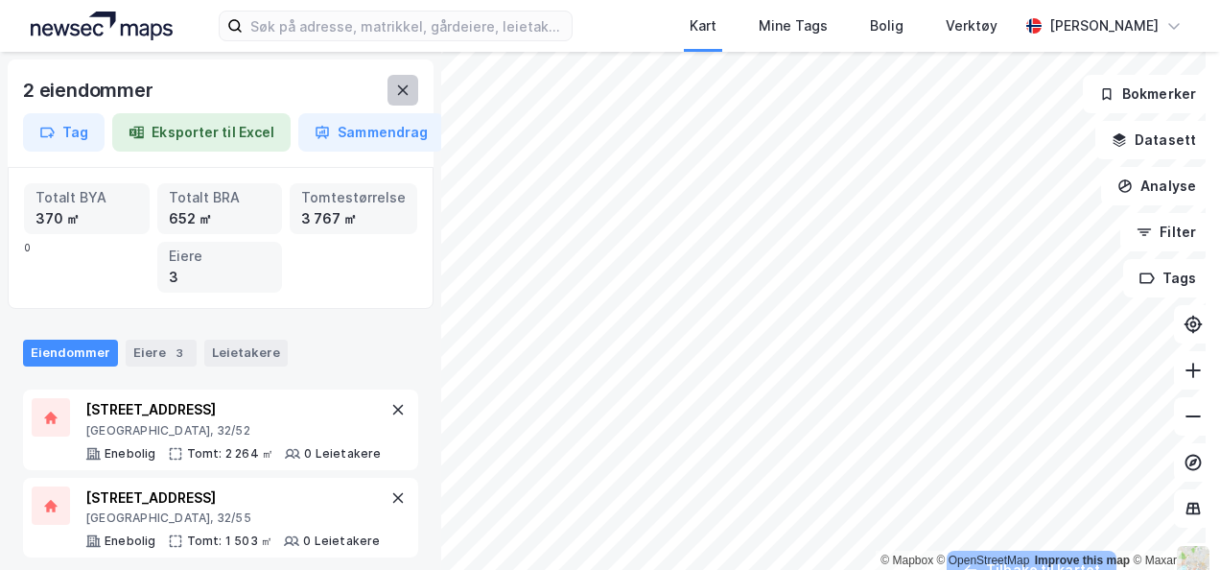
click at [399, 88] on icon at bounding box center [402, 89] width 15 height 15
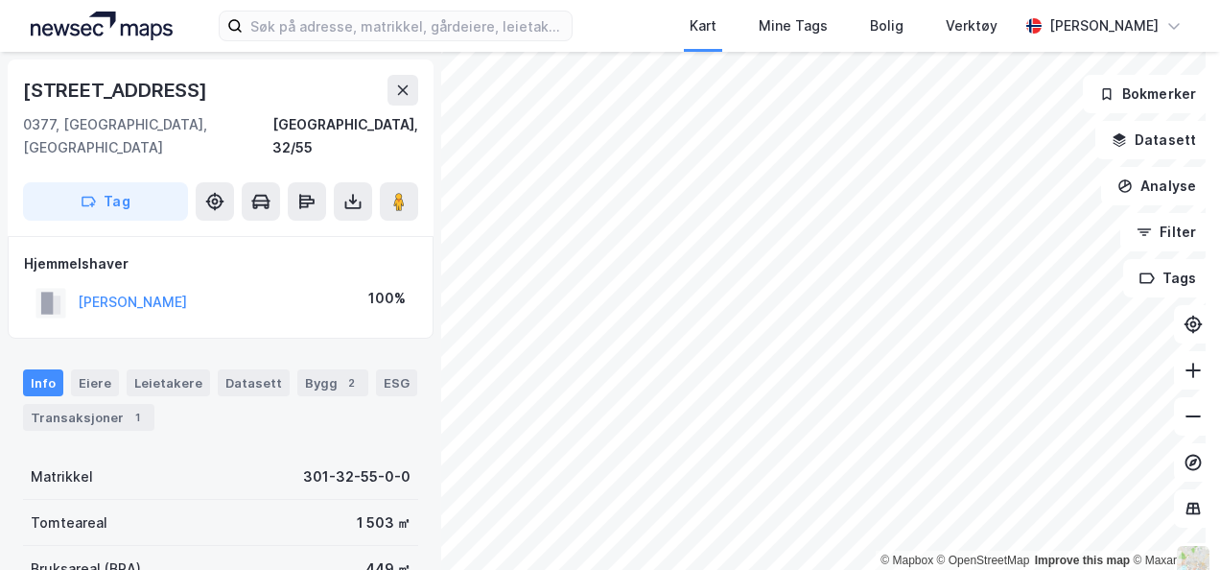
scroll to position [2, 0]
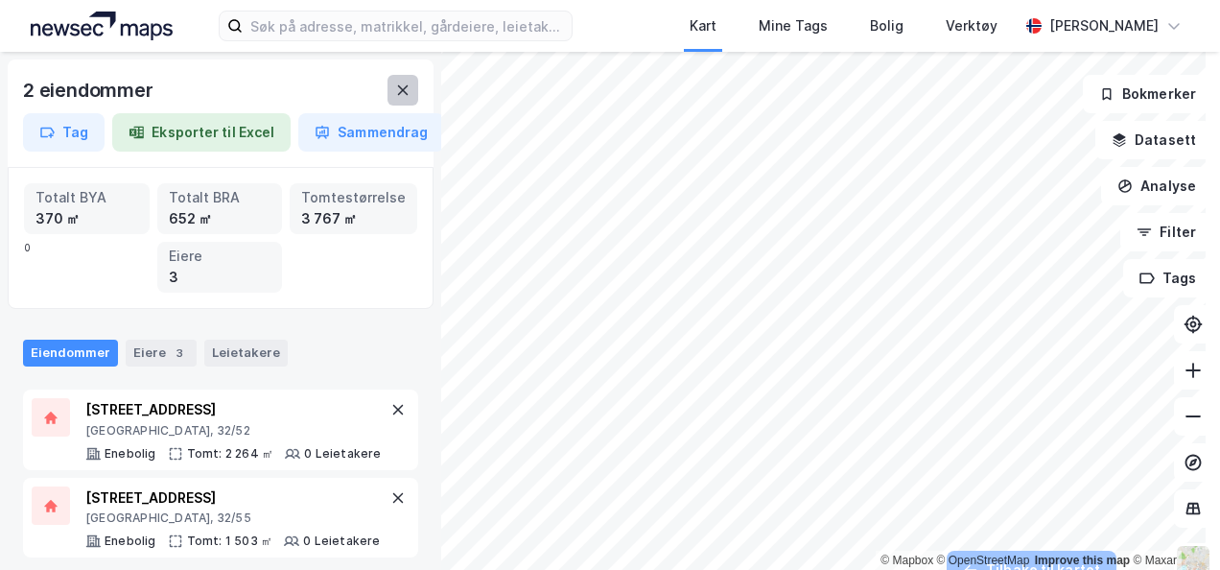
click at [398, 94] on icon at bounding box center [403, 90] width 11 height 10
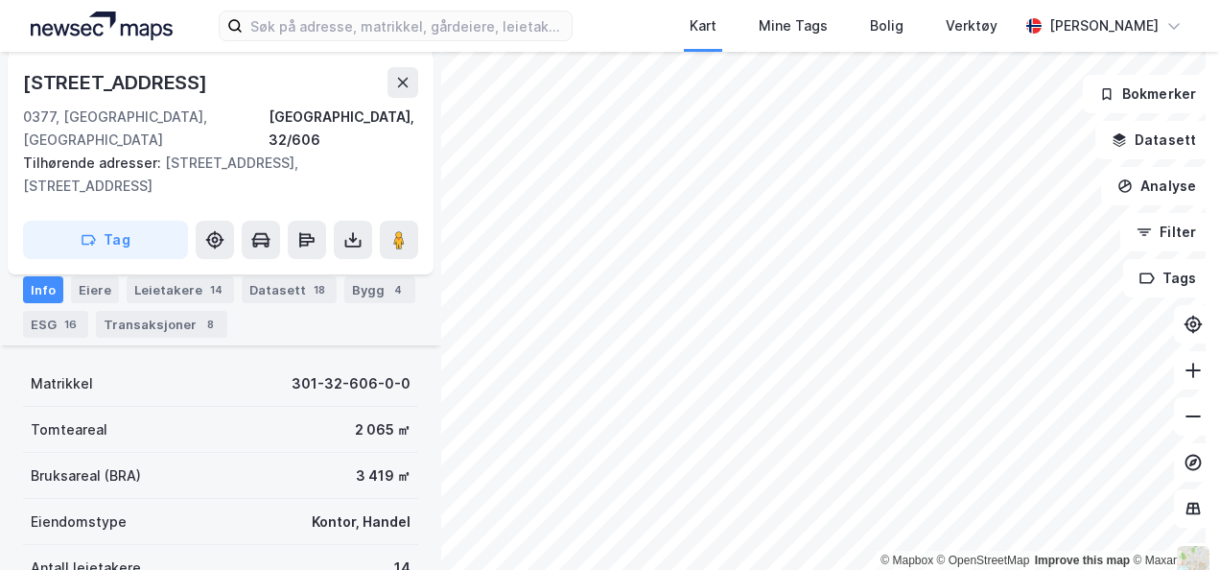
scroll to position [284, 0]
click at [407, 88] on icon at bounding box center [402, 82] width 15 height 15
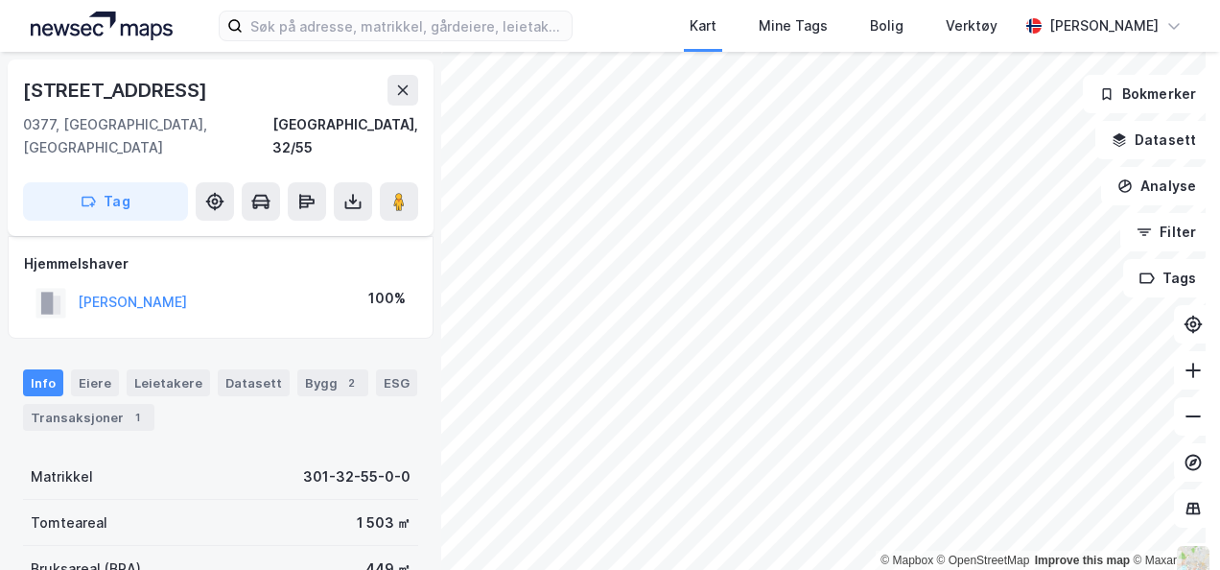
scroll to position [284, 0]
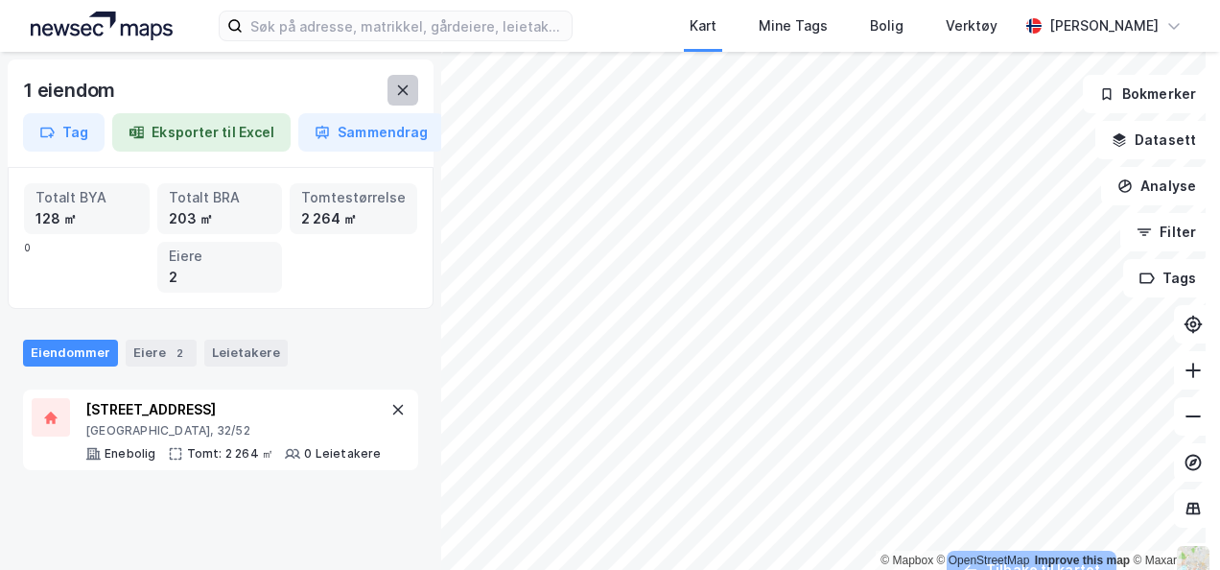
click at [406, 84] on icon at bounding box center [402, 89] width 15 height 15
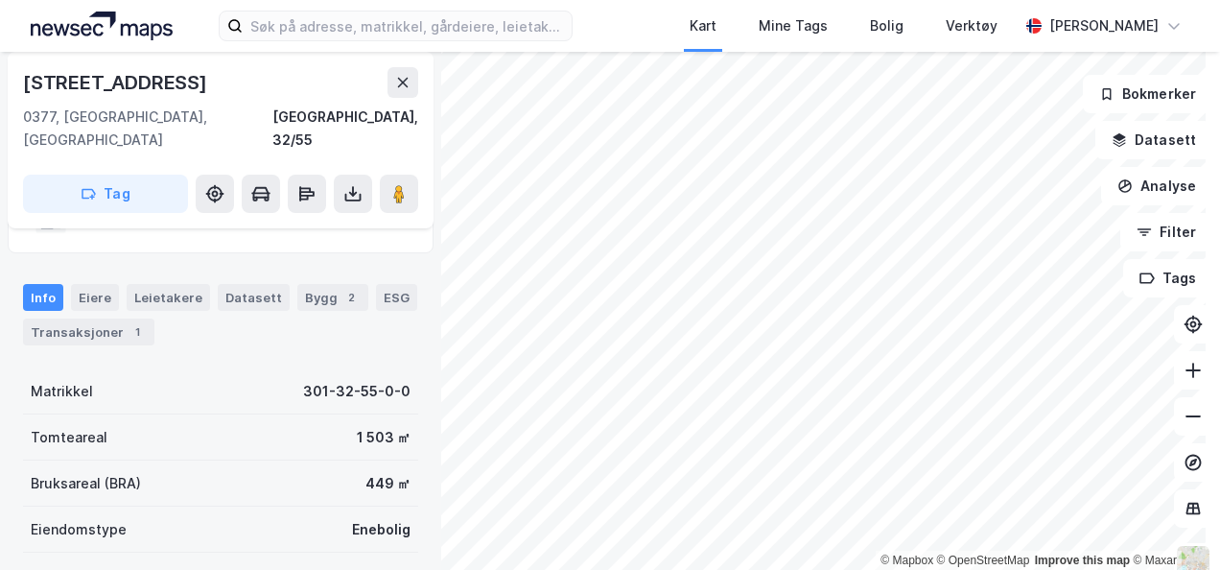
scroll to position [73, 0]
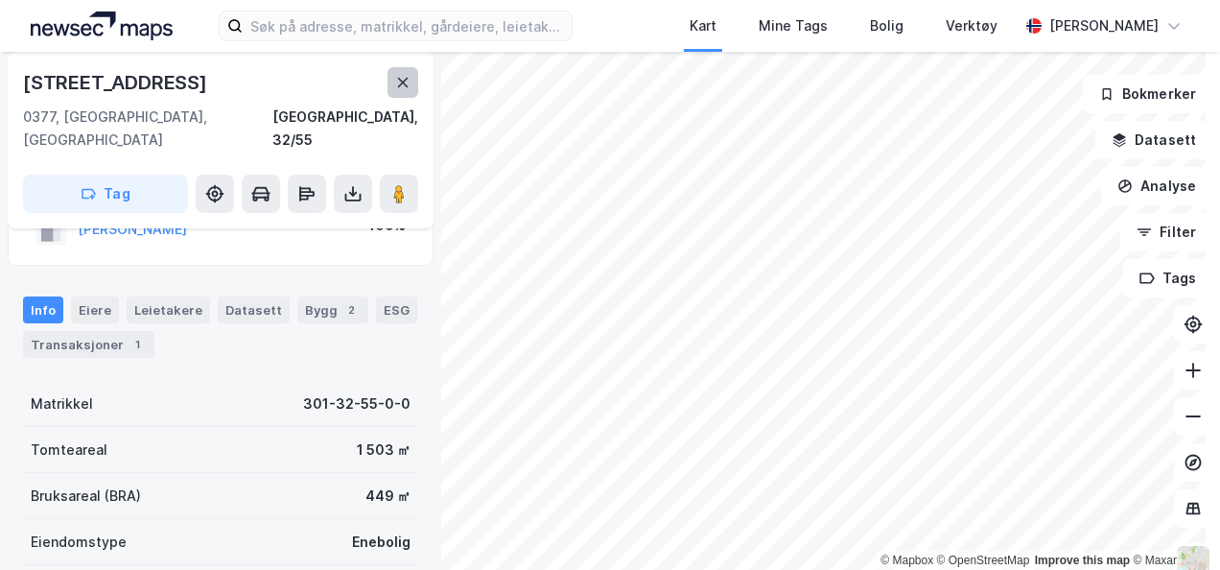
click at [398, 84] on icon at bounding box center [402, 82] width 15 height 15
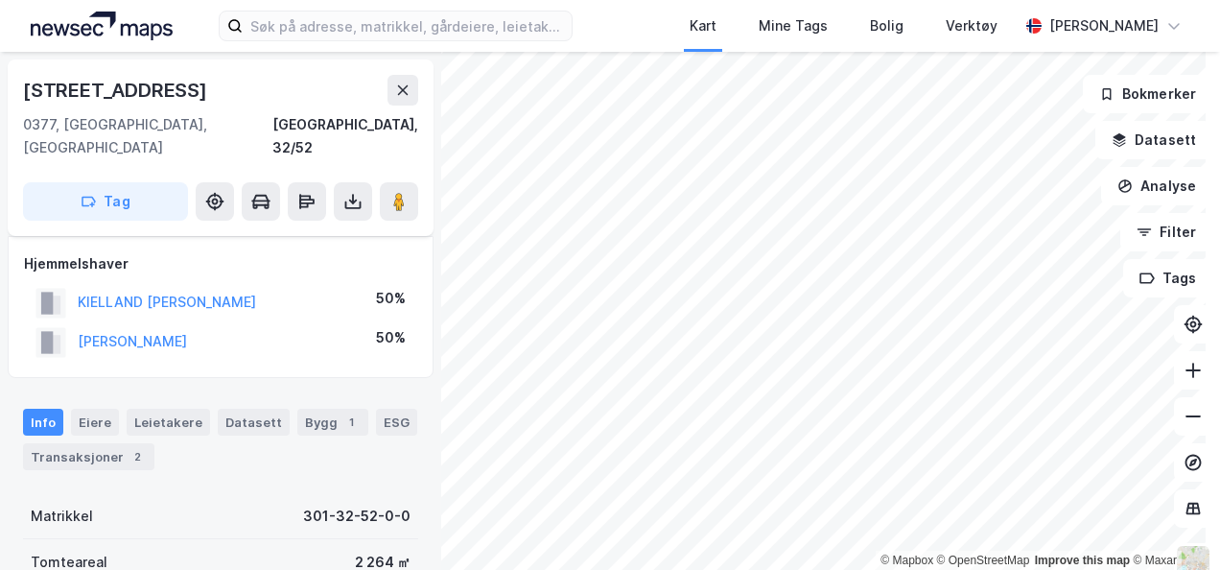
scroll to position [73, 0]
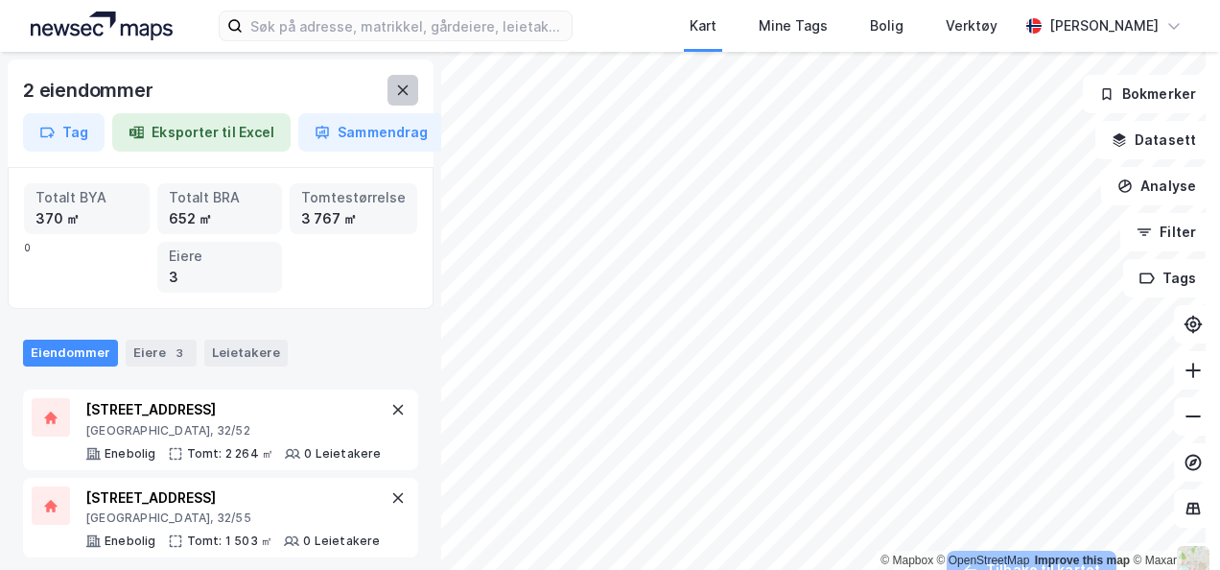
click at [396, 85] on icon at bounding box center [402, 89] width 15 height 15
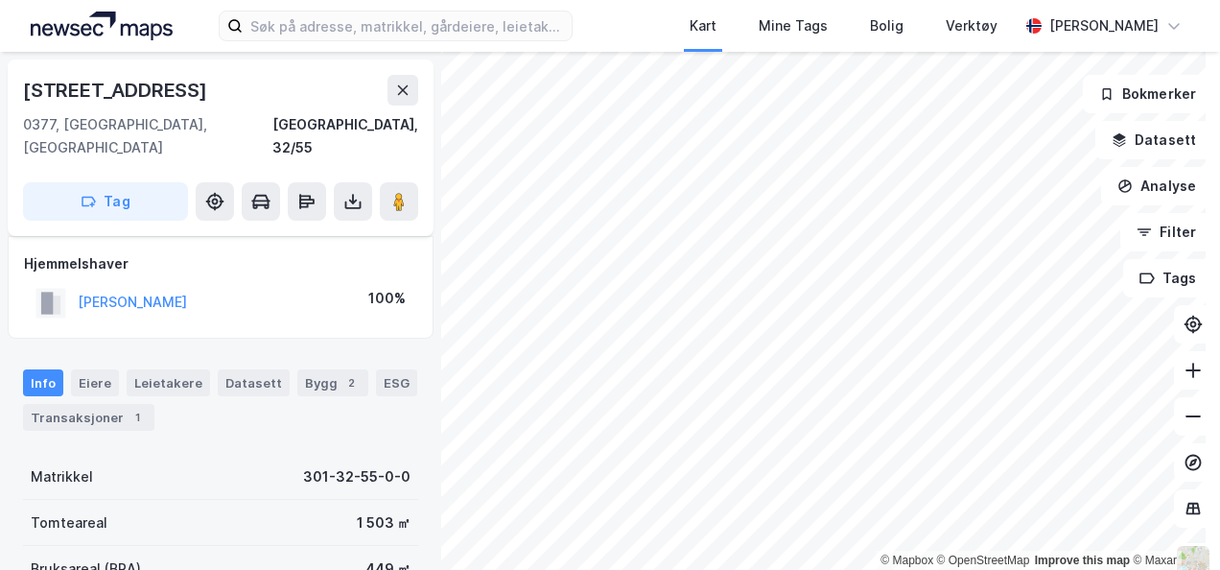
scroll to position [73, 0]
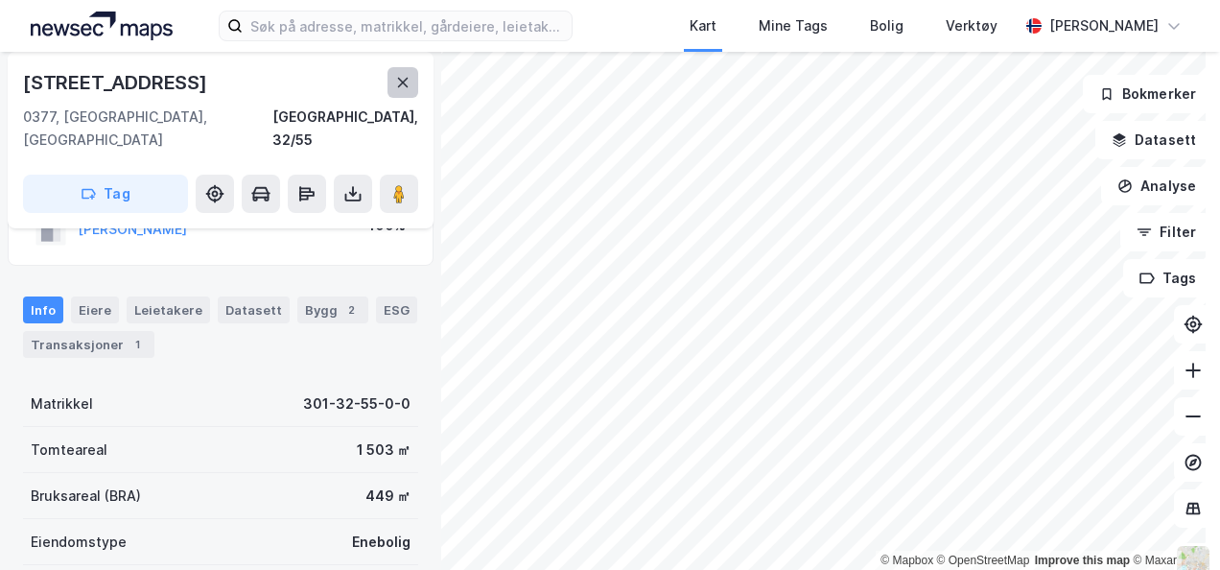
click at [403, 79] on icon at bounding box center [402, 82] width 15 height 15
